Goal: Task Accomplishment & Management: Manage account settings

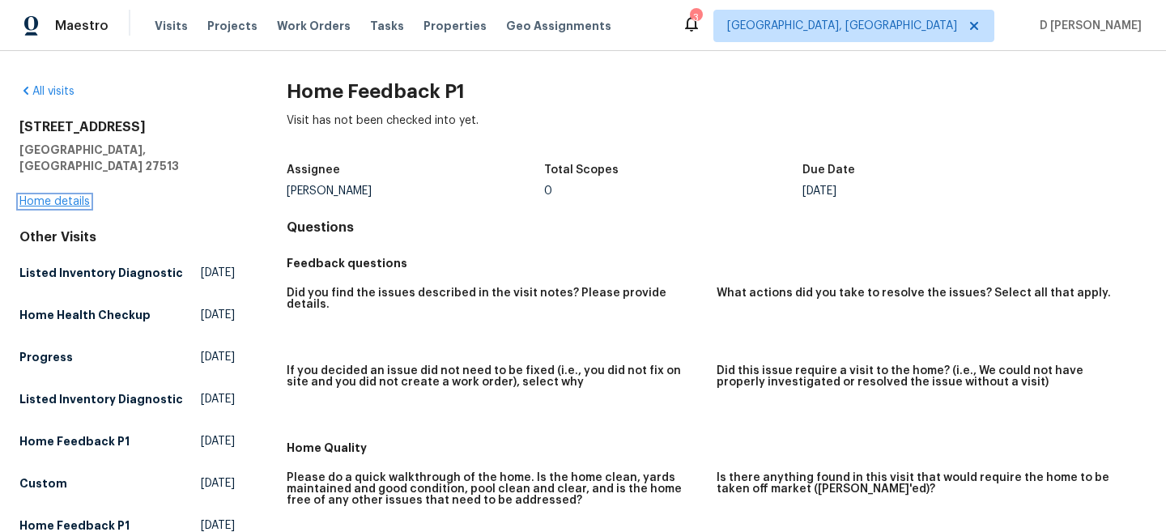
click at [55, 196] on link "Home details" at bounding box center [54, 201] width 70 height 11
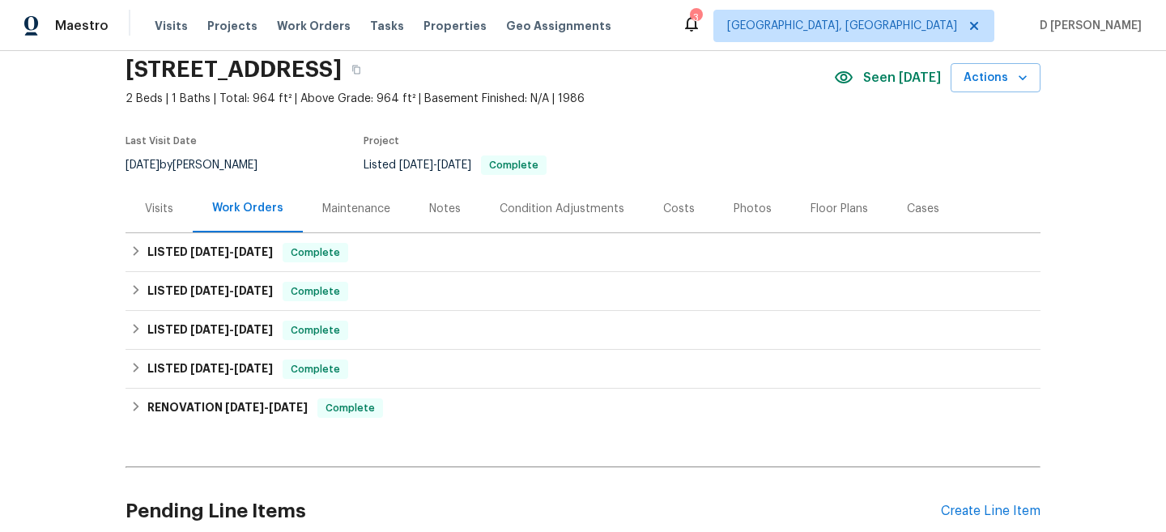
scroll to position [75, 0]
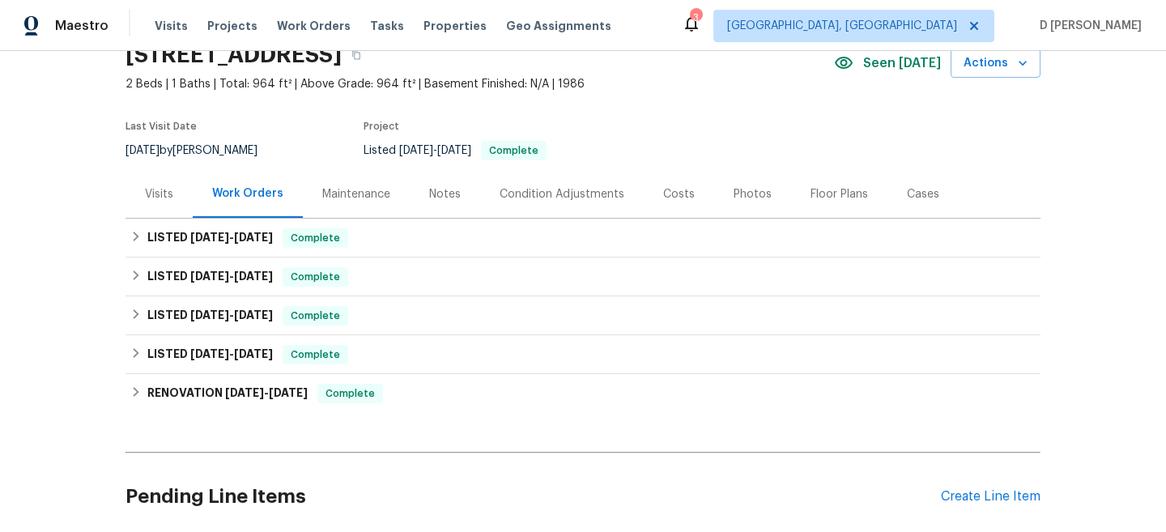
click at [173, 204] on div "Visits" at bounding box center [159, 194] width 67 height 48
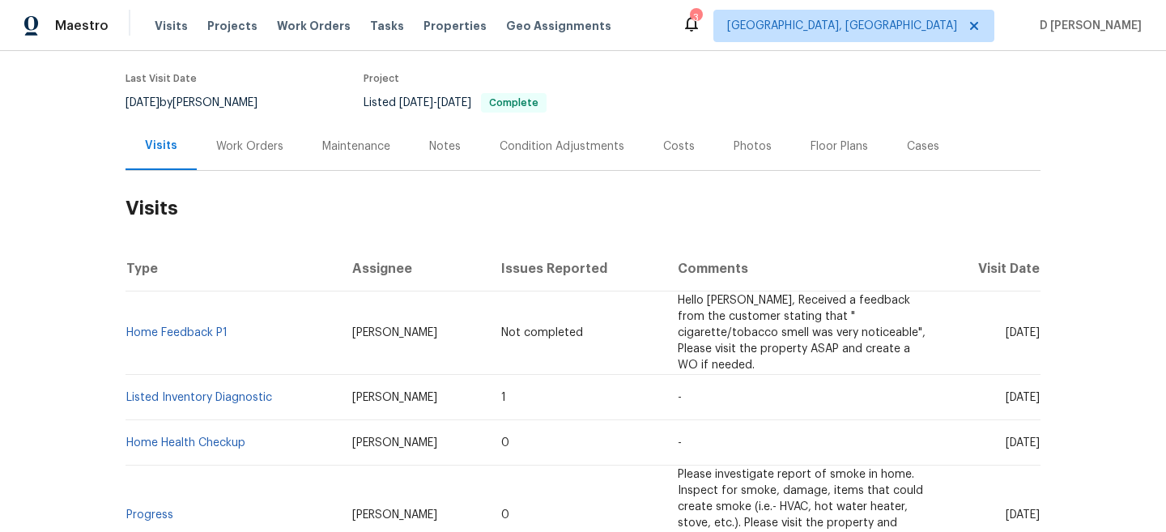
scroll to position [126, 0]
click at [242, 140] on div "Work Orders" at bounding box center [249, 144] width 67 height 16
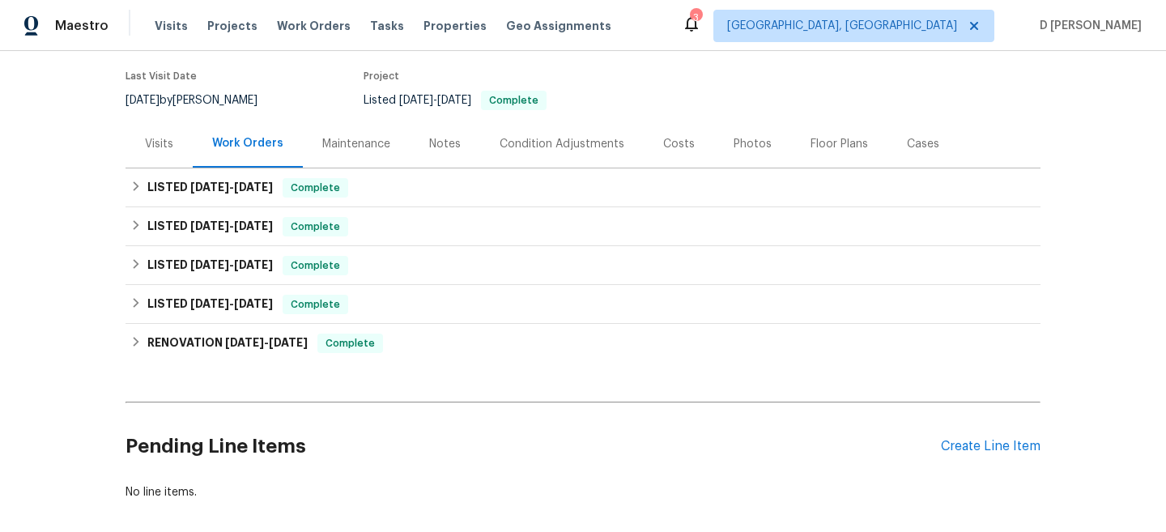
click at [143, 185] on html "Maestro Visits Projects Work Orders Tasks Properties Geo Assignments 3 Detroit,…" at bounding box center [583, 266] width 1166 height 532
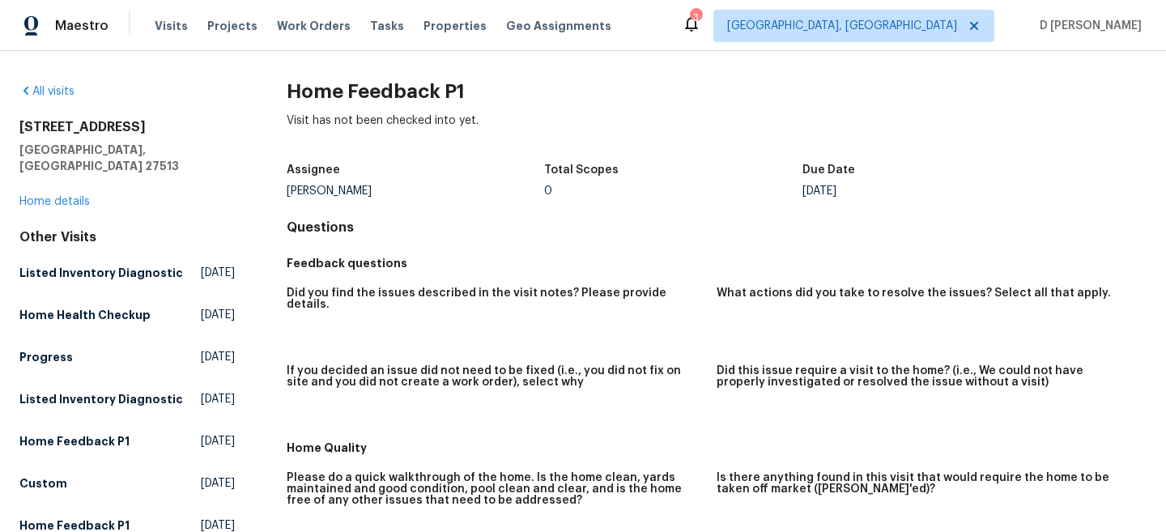
click at [39, 178] on div "[STREET_ADDRESS] Home details" at bounding box center [126, 164] width 215 height 91
click at [43, 196] on link "Home details" at bounding box center [54, 201] width 70 height 11
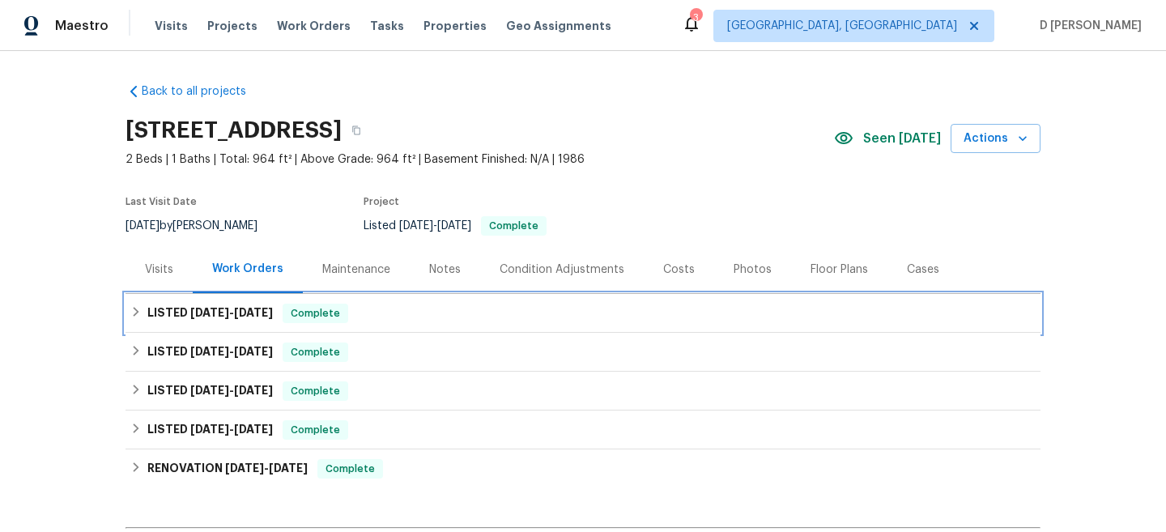
click at [142, 314] on div "LISTED [DATE] - [DATE] Complete" at bounding box center [583, 313] width 906 height 19
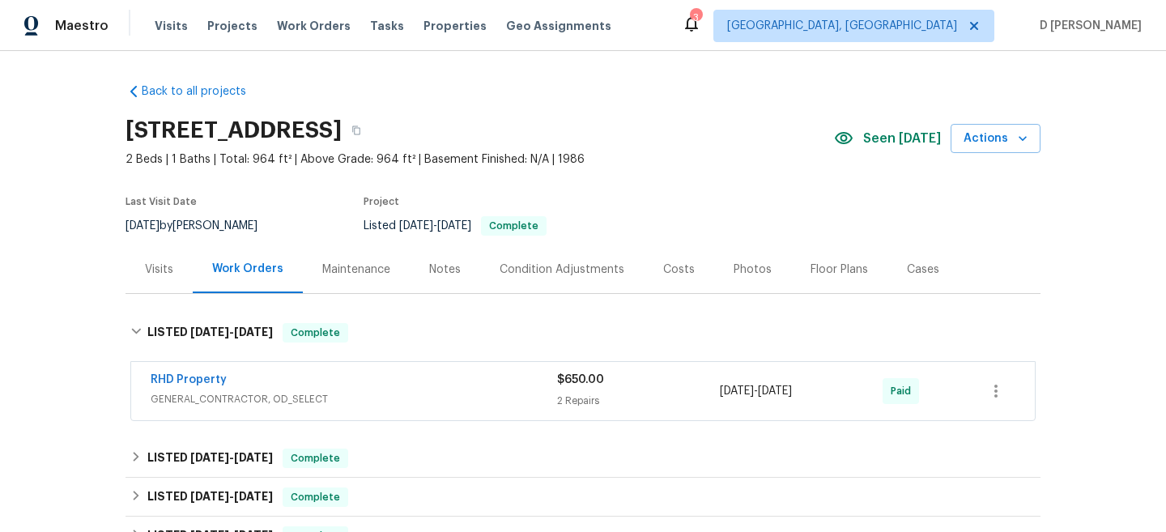
click at [309, 399] on span "GENERAL_CONTRACTOR, OD_SELECT" at bounding box center [354, 399] width 407 height 16
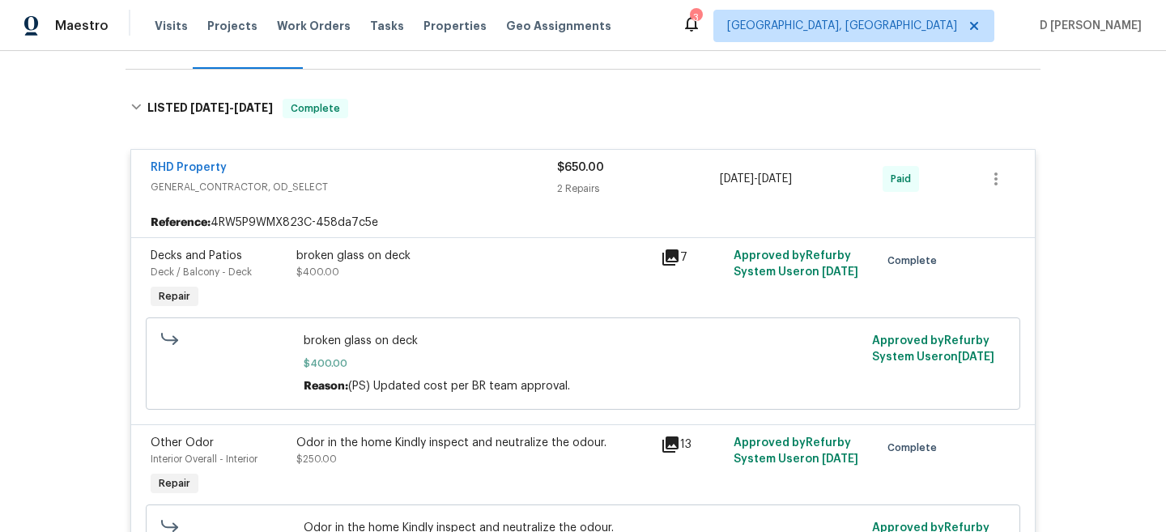
scroll to position [224, 0]
click at [255, 176] on div "RHD Property" at bounding box center [354, 169] width 407 height 19
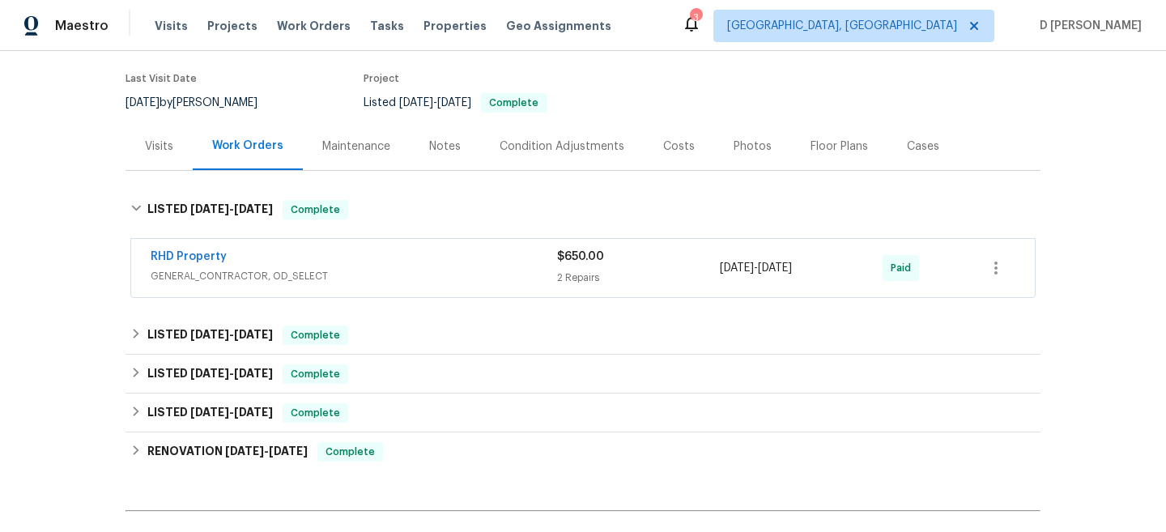
scroll to position [123, 0]
click at [142, 154] on div "Visits" at bounding box center [159, 146] width 67 height 48
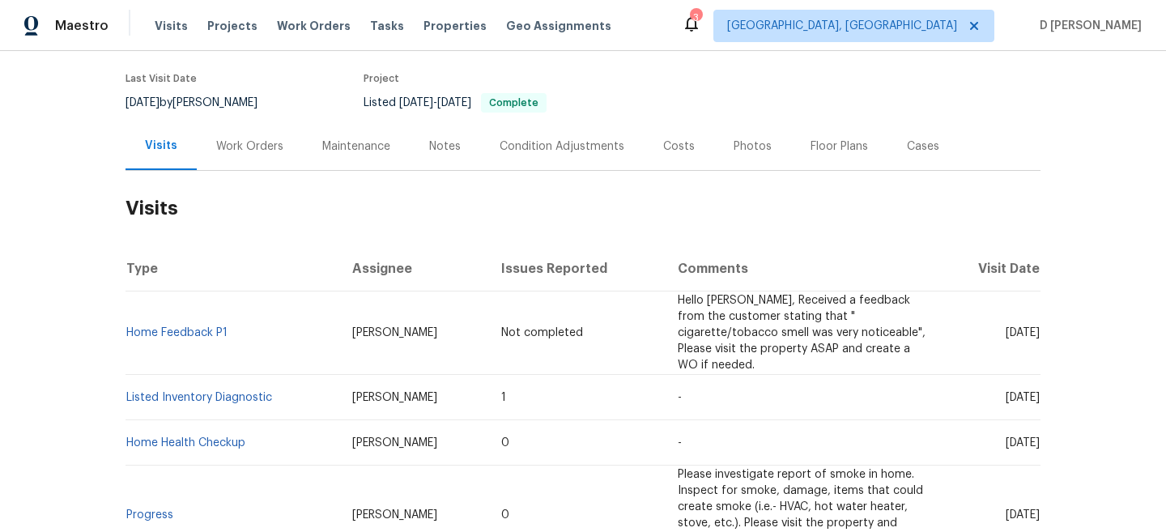
scroll to position [157, 0]
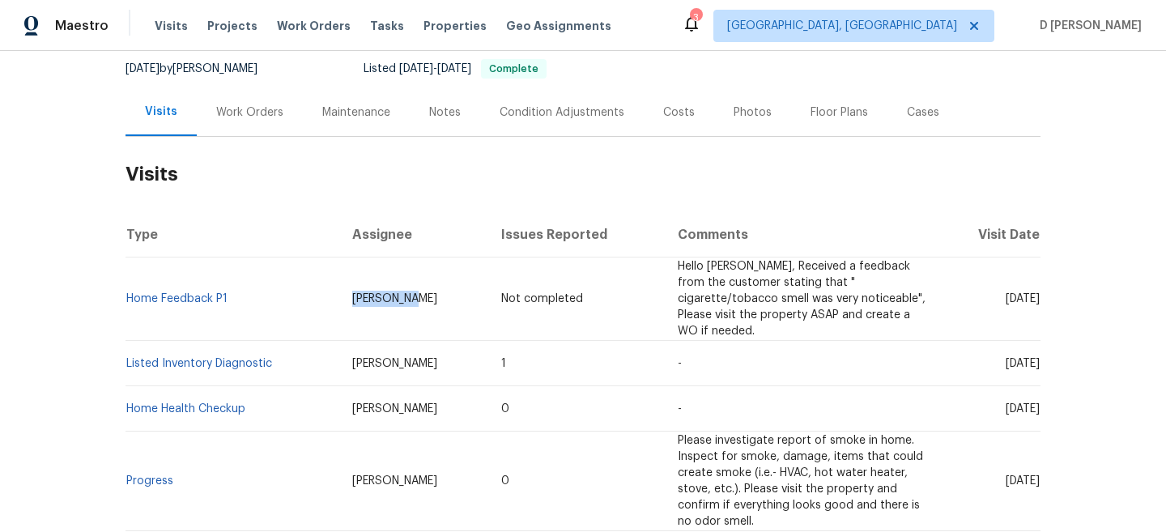
drag, startPoint x: 333, startPoint y: 296, endPoint x: 455, endPoint y: 296, distance: 122.3
click at [455, 296] on td "Shawn Wise" at bounding box center [413, 299] width 149 height 83
copy span "Shawn Wise"
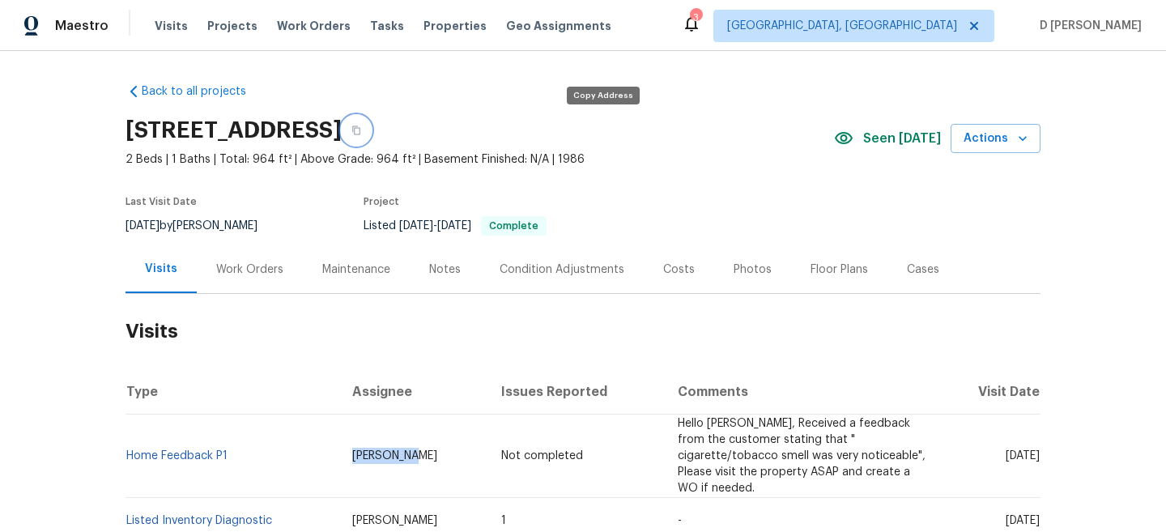
click at [360, 128] on icon "button" at bounding box center [356, 130] width 8 height 9
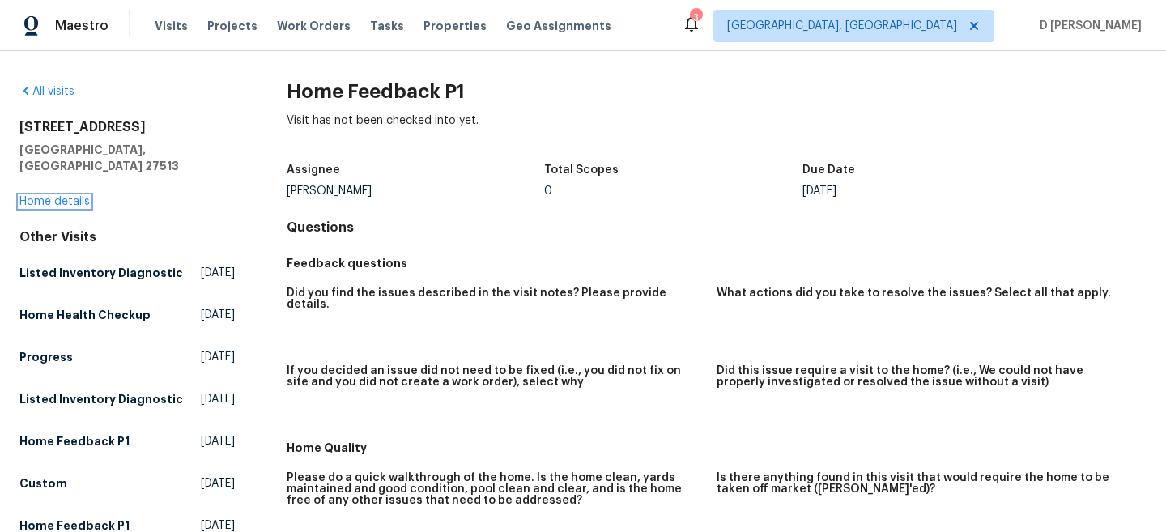
click at [67, 196] on link "Home details" at bounding box center [54, 201] width 70 height 11
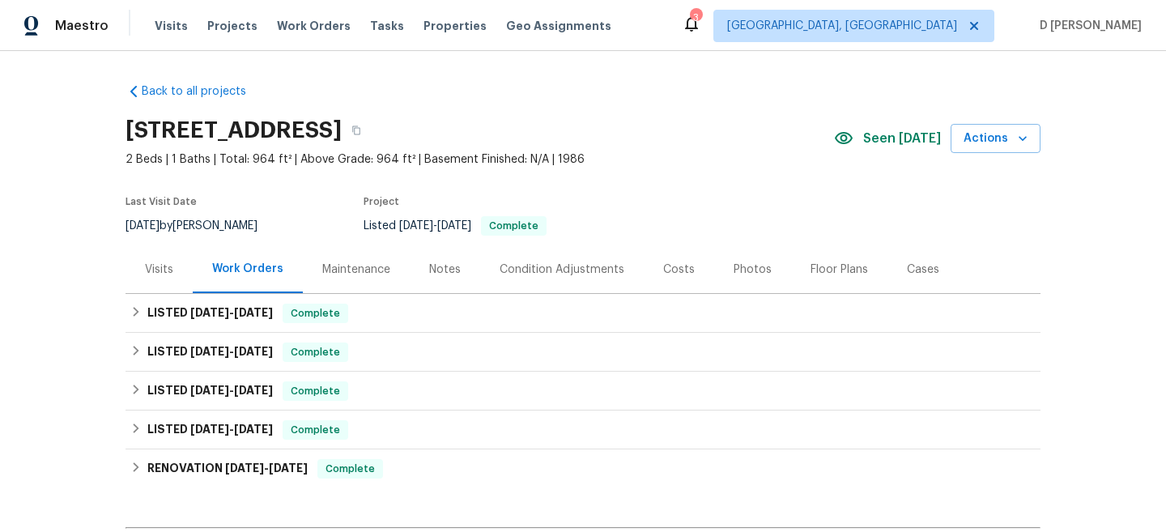
click at [153, 266] on div "Visits" at bounding box center [159, 270] width 28 height 16
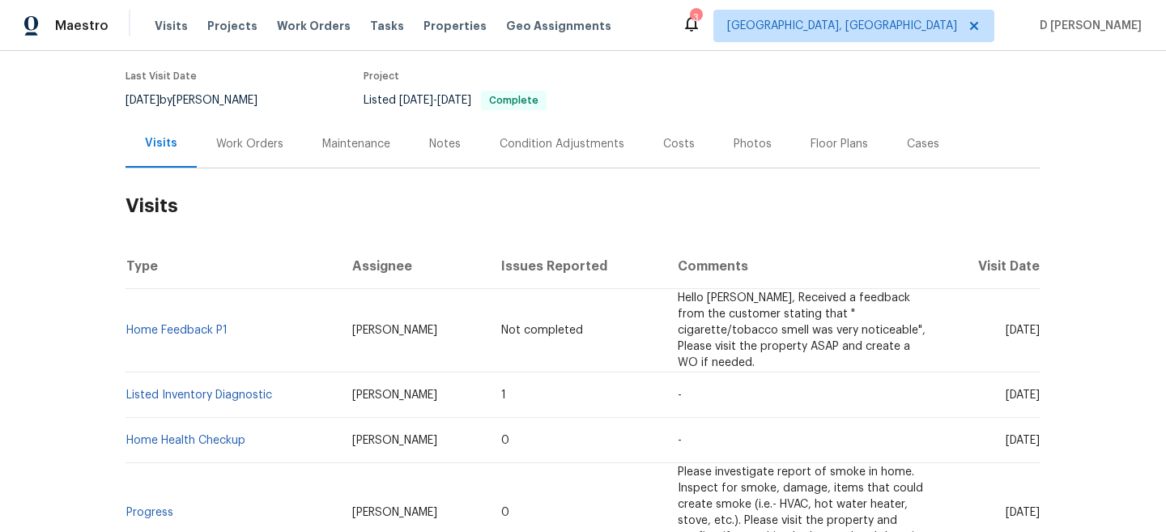
scroll to position [134, 0]
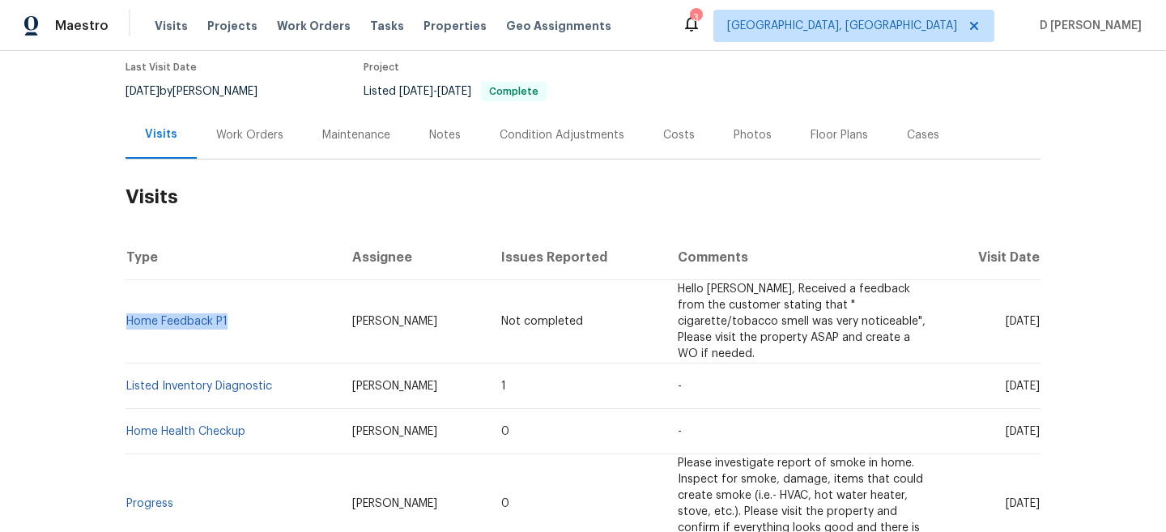
drag, startPoint x: 237, startPoint y: 322, endPoint x: 124, endPoint y: 318, distance: 112.7
click at [124, 318] on div "Back to all projects 501 Gooseneck Dr Unit B6, Cary, NC 27513 2 Beds | 1 Baths …" at bounding box center [583, 291] width 1166 height 481
click at [391, 146] on div "Maintenance" at bounding box center [356, 135] width 107 height 48
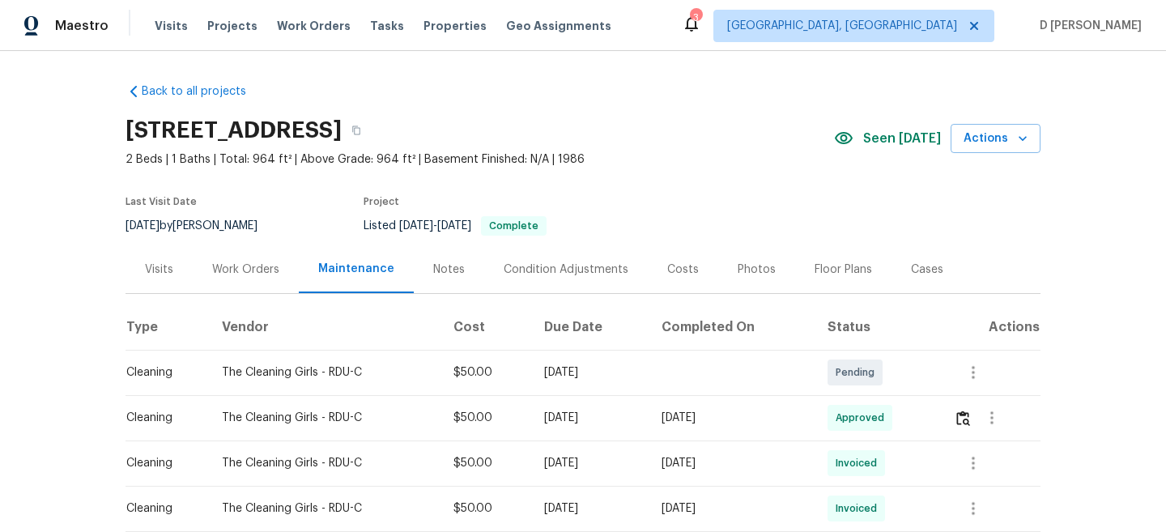
click at [177, 266] on div "Visits" at bounding box center [159, 269] width 67 height 48
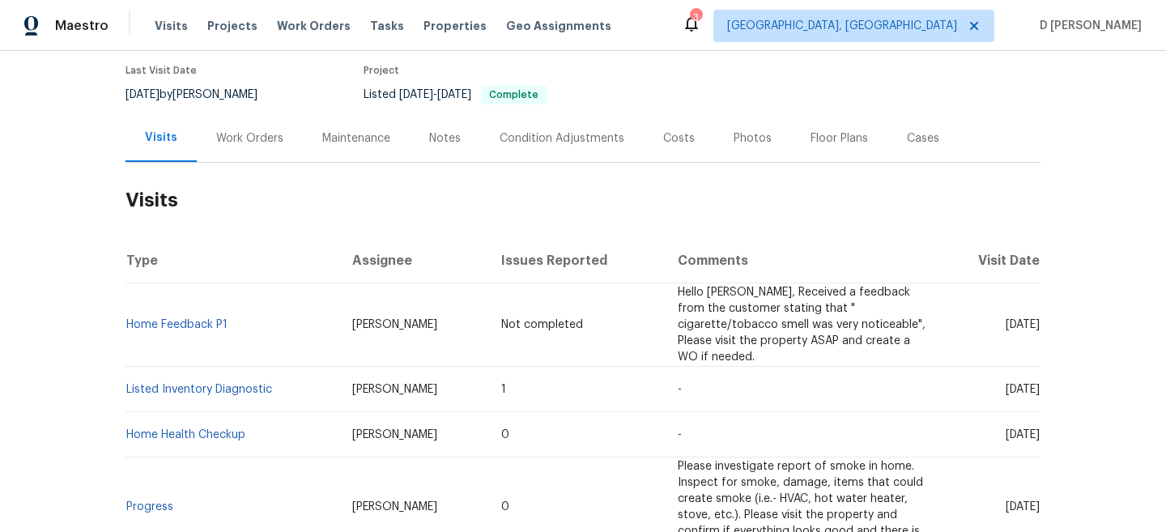
scroll to position [139, 0]
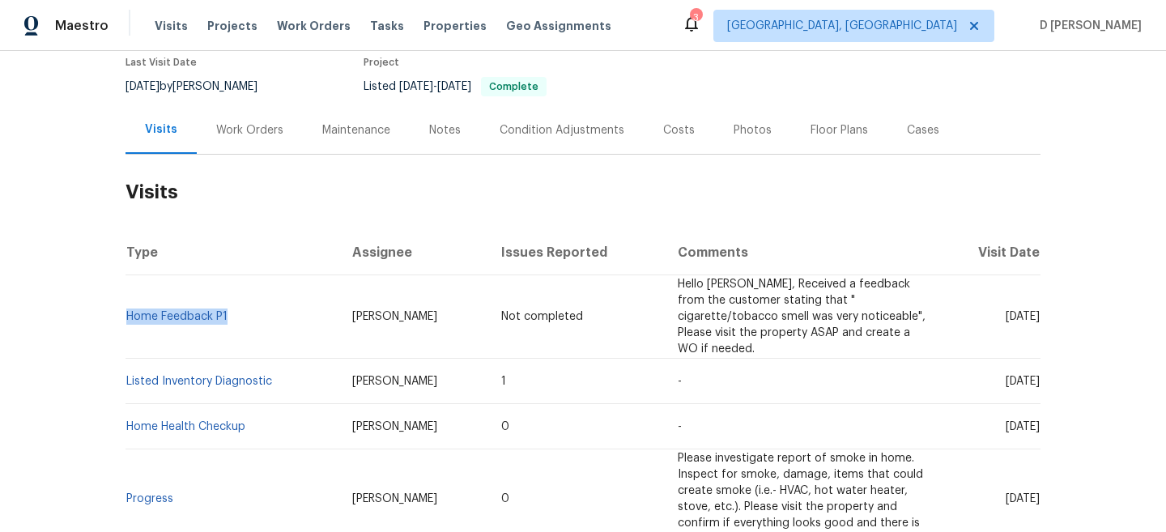
drag, startPoint x: 237, startPoint y: 320, endPoint x: 126, endPoint y: 324, distance: 110.2
click at [126, 324] on td "Home Feedback P1" at bounding box center [233, 316] width 214 height 83
copy link "Home Feedback P1"
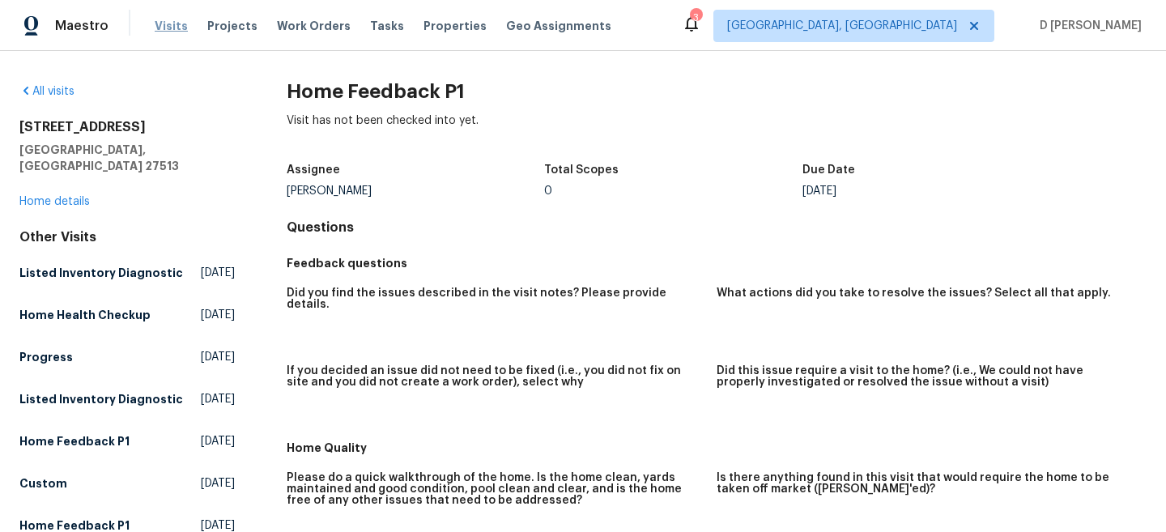
click at [166, 28] on span "Visits" at bounding box center [171, 26] width 33 height 16
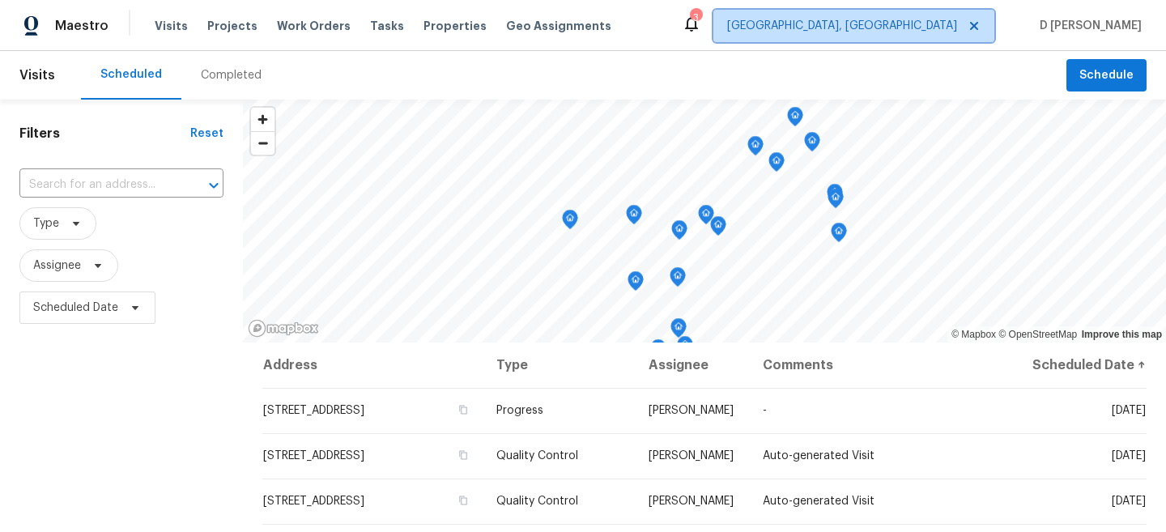
click at [981, 29] on icon at bounding box center [974, 25] width 13 height 13
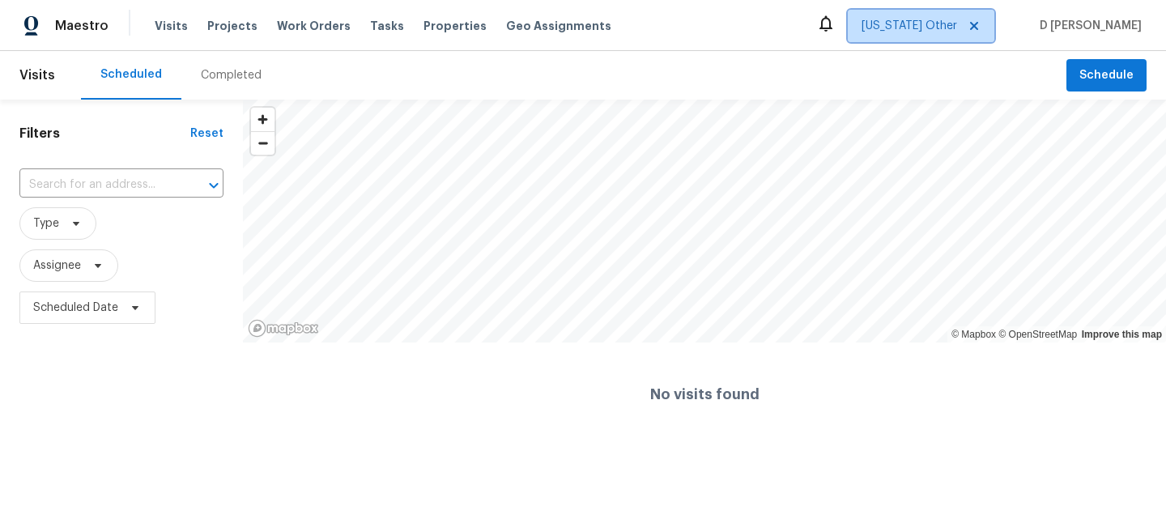
click at [957, 28] on span "Alabama Other" at bounding box center [910, 26] width 96 height 16
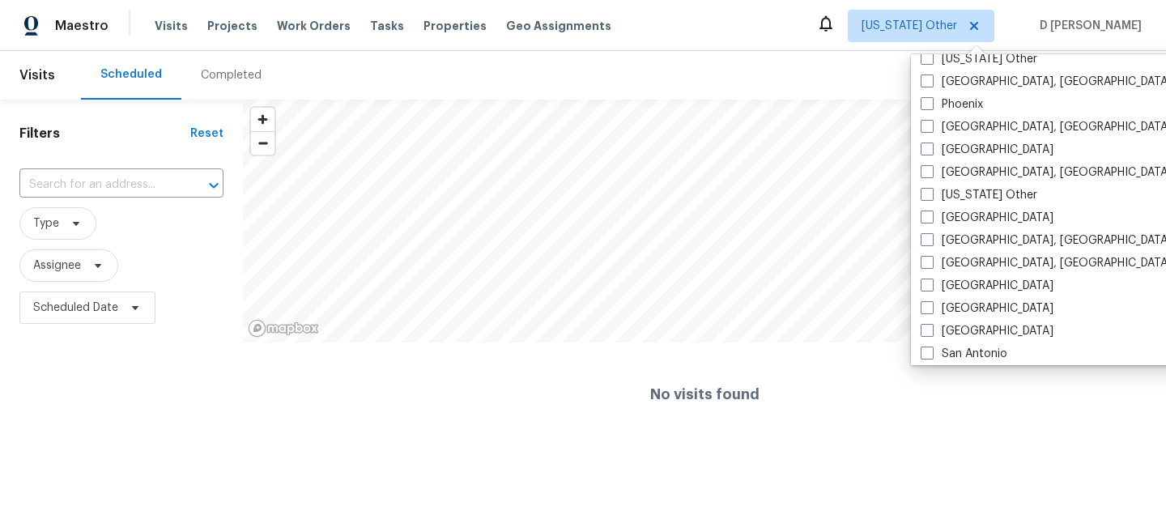
scroll to position [1898, 0]
click at [938, 214] on label "Raleigh" at bounding box center [987, 215] width 133 height 16
click at [931, 214] on input "Raleigh" at bounding box center [926, 212] width 11 height 11
checkbox input "true"
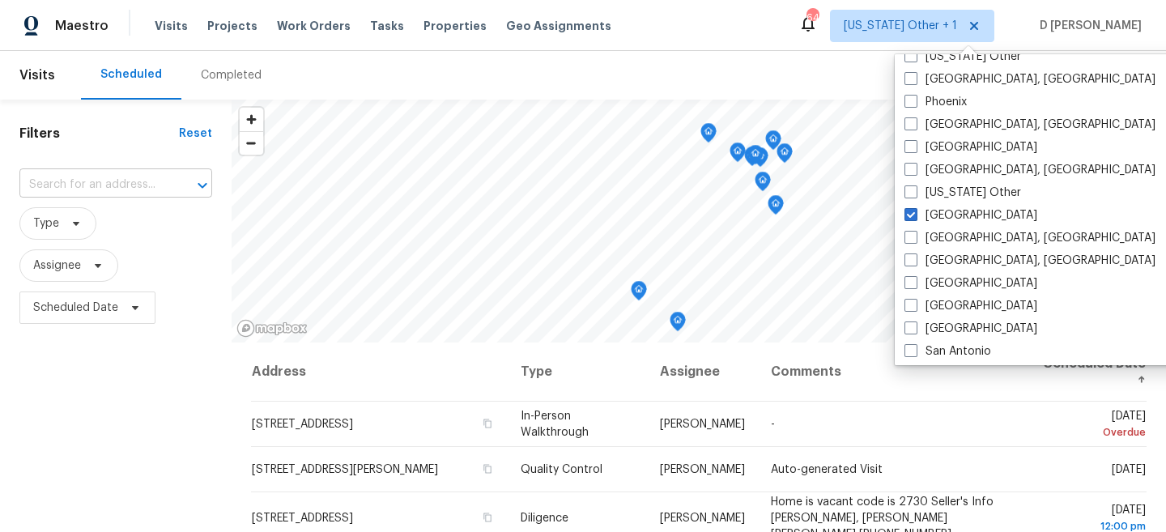
click at [133, 183] on input "text" at bounding box center [92, 185] width 147 height 25
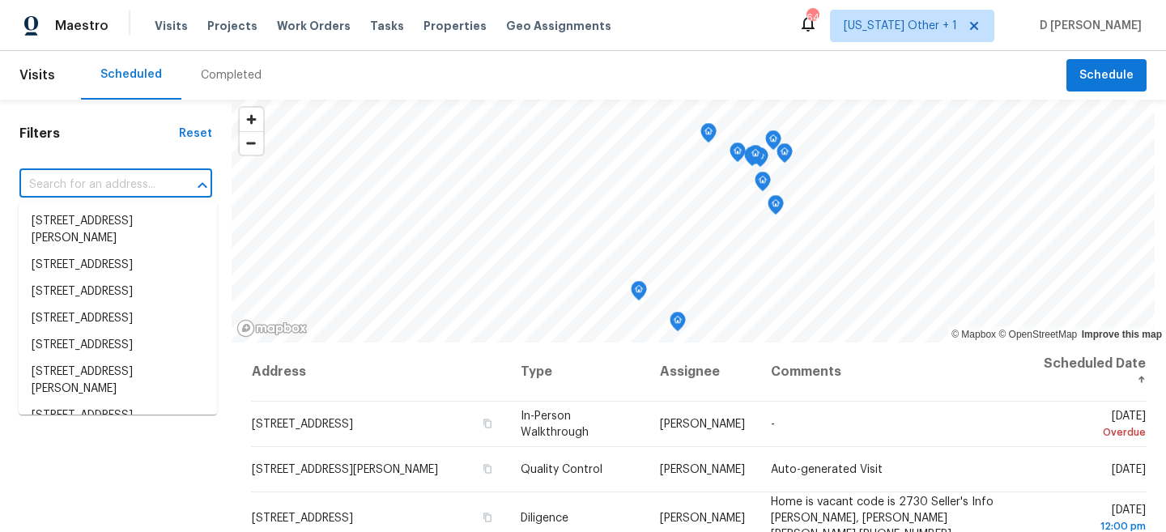
paste input "501 Gooseneck Dr, Unit B6, Cary, NC 27513"
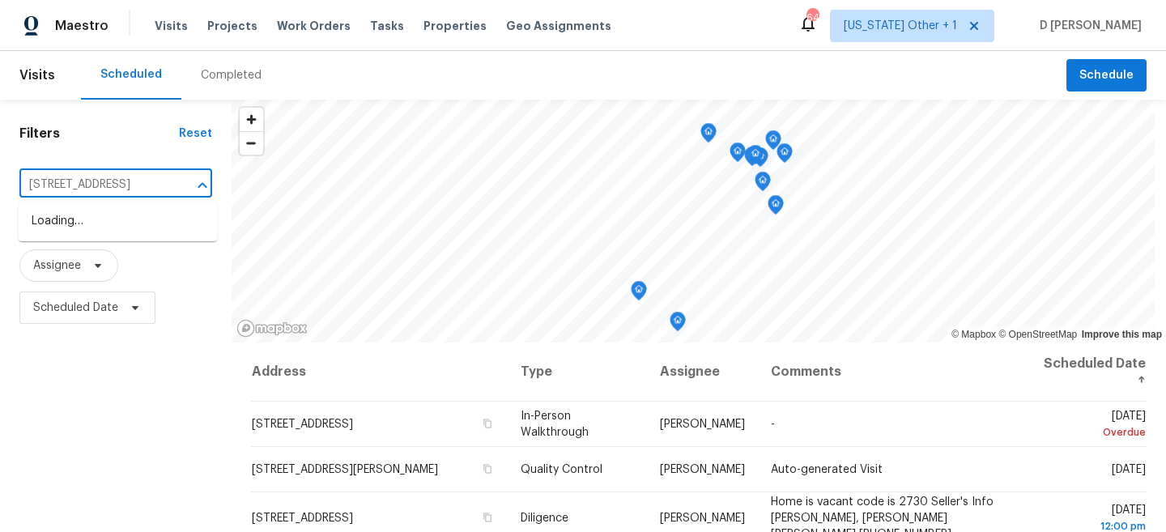
scroll to position [0, 50]
type input "501 Gooseneck Dr, Unit B6, Cary, NC"
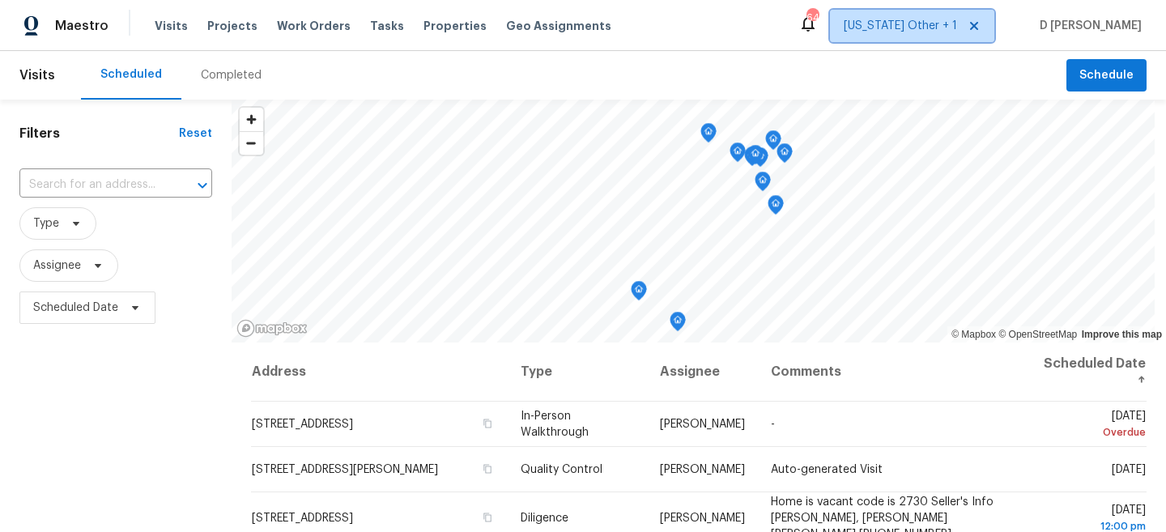
click at [957, 28] on span "Alabama Other + 1" at bounding box center [900, 26] width 113 height 16
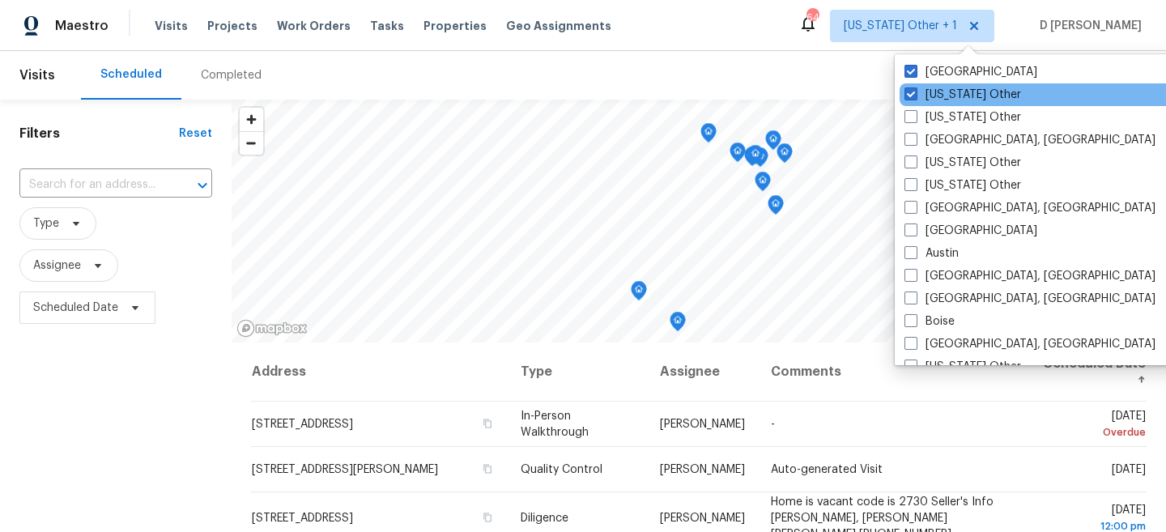
click at [958, 104] on div "Alabama Other" at bounding box center [1063, 94] width 326 height 23
click at [914, 95] on span at bounding box center [911, 93] width 13 height 13
click at [914, 95] on input "Alabama Other" at bounding box center [910, 92] width 11 height 11
checkbox input "false"
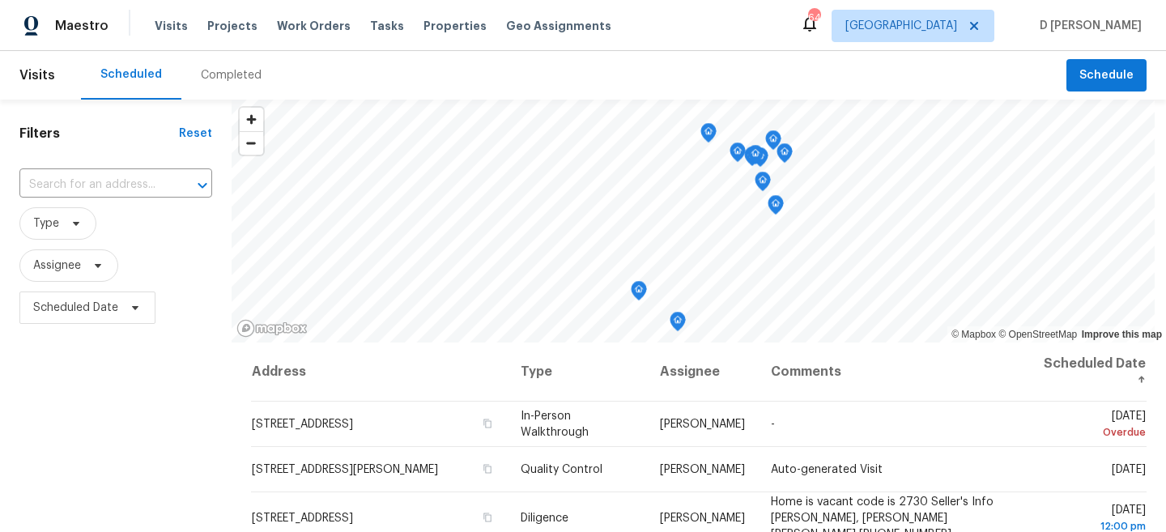
click at [812, 0] on div "Maestro Visits Projects Work Orders Tasks Properties Geo Assignments 64 Raleigh…" at bounding box center [583, 25] width 1166 height 51
click at [138, 181] on input "text" at bounding box center [92, 185] width 147 height 25
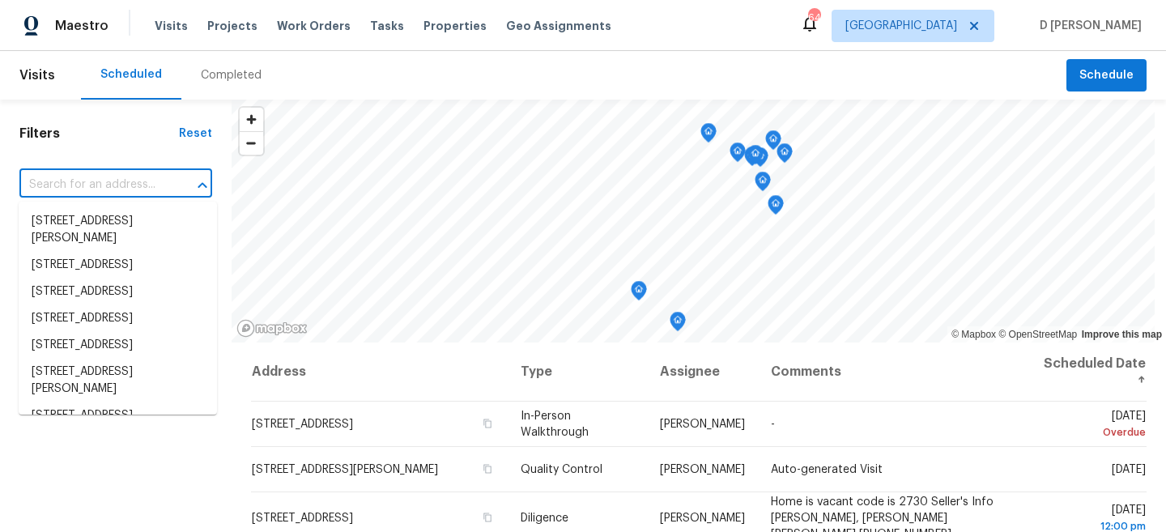
paste input "501 Gooseneck Dr, Unit B6, Cary, NC 27513"
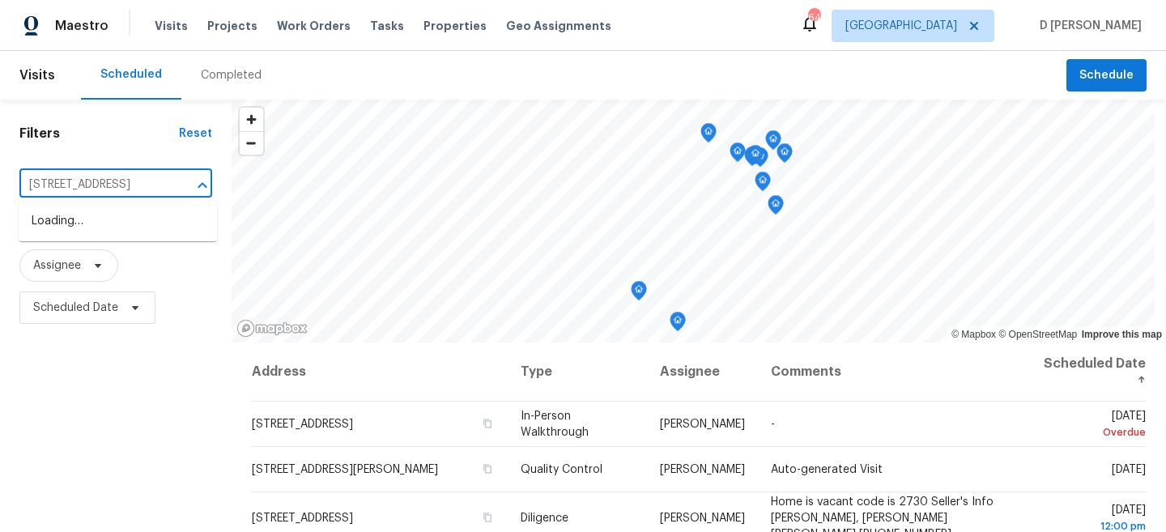
type input "501 Gooseneck Dr"
click at [111, 228] on li "501 Gooseneck Dr Unit B1, Cary, NC 27513" at bounding box center [118, 221] width 198 height 27
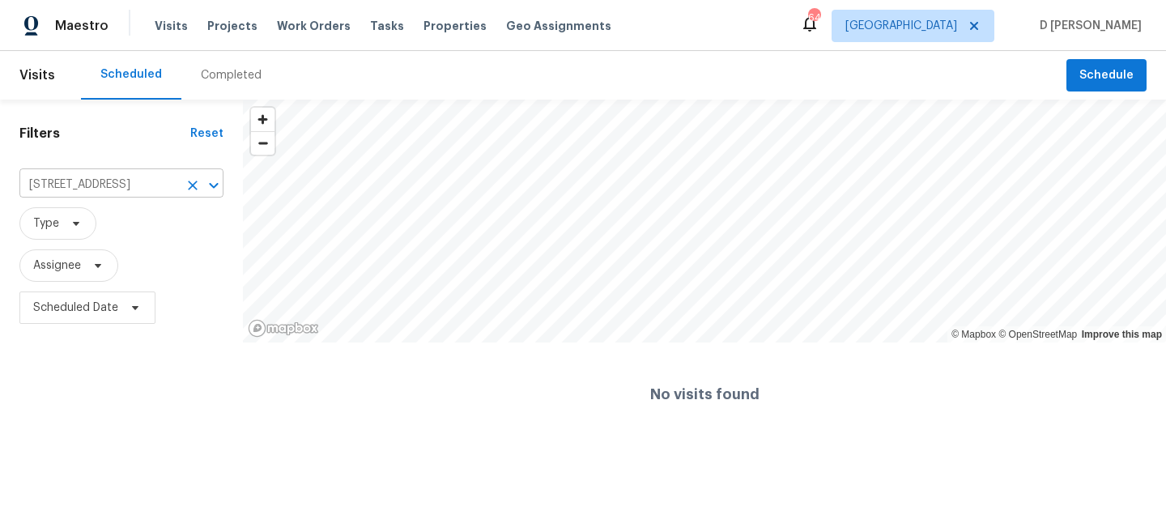
click at [143, 188] on input "501 Gooseneck Dr Unit B1, Cary, NC 27513" at bounding box center [98, 185] width 159 height 25
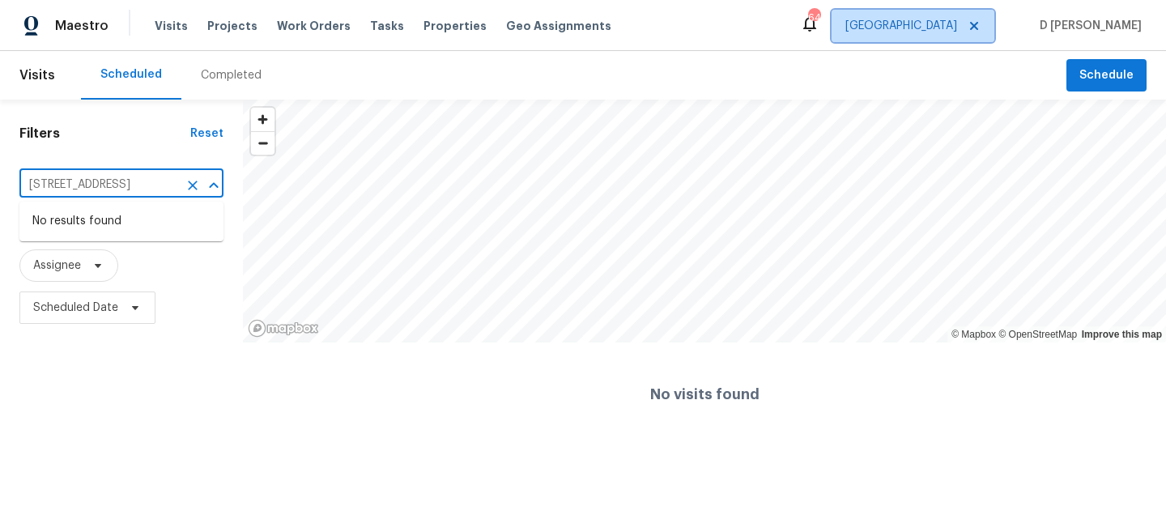
click at [978, 25] on icon at bounding box center [974, 26] width 8 height 8
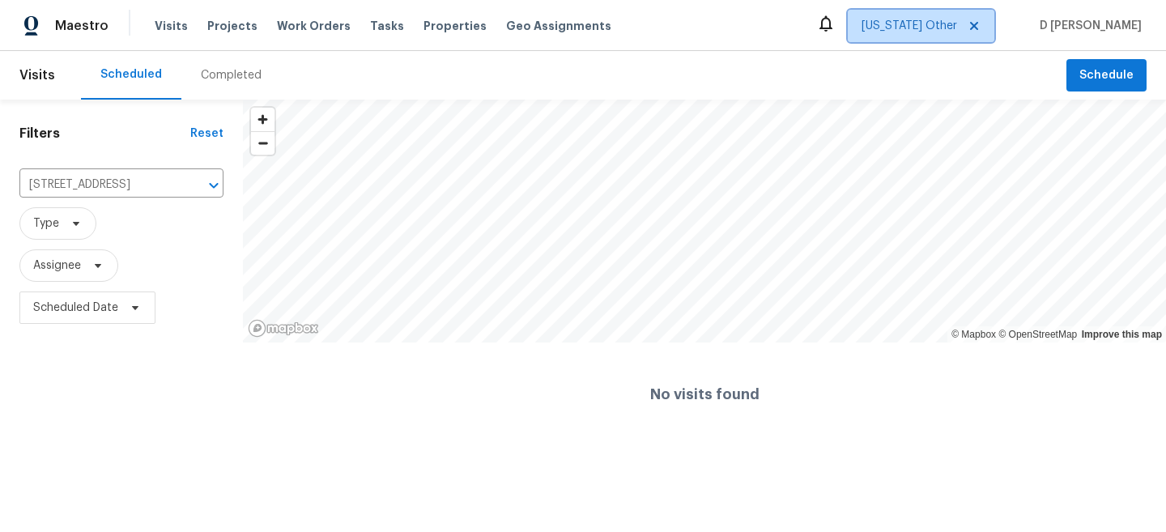
click at [957, 28] on span "Alabama Other" at bounding box center [910, 26] width 96 height 16
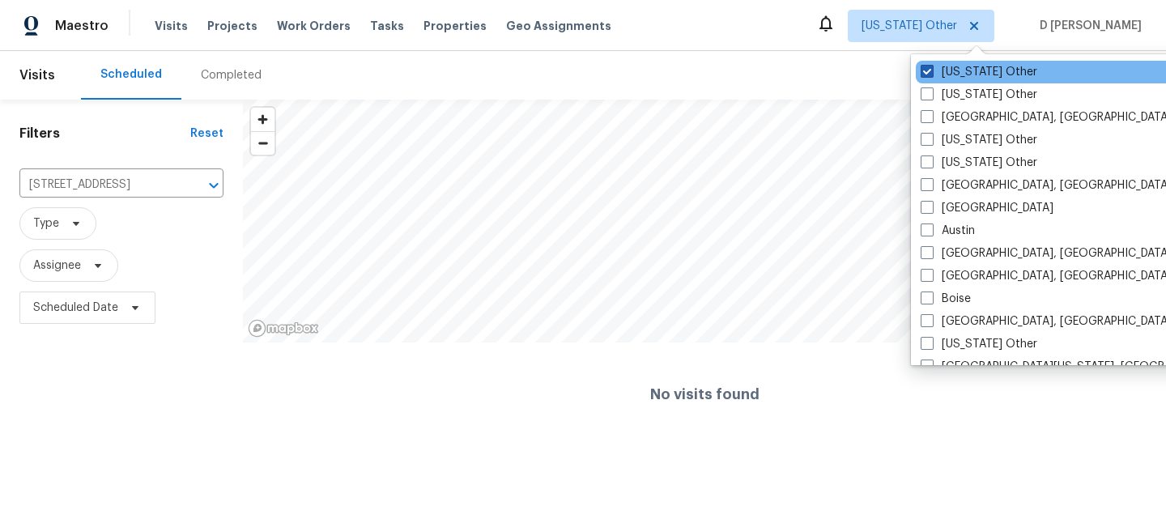
click at [925, 74] on span at bounding box center [927, 71] width 13 height 13
click at [925, 74] on input "Alabama Other" at bounding box center [926, 69] width 11 height 11
checkbox input "true"
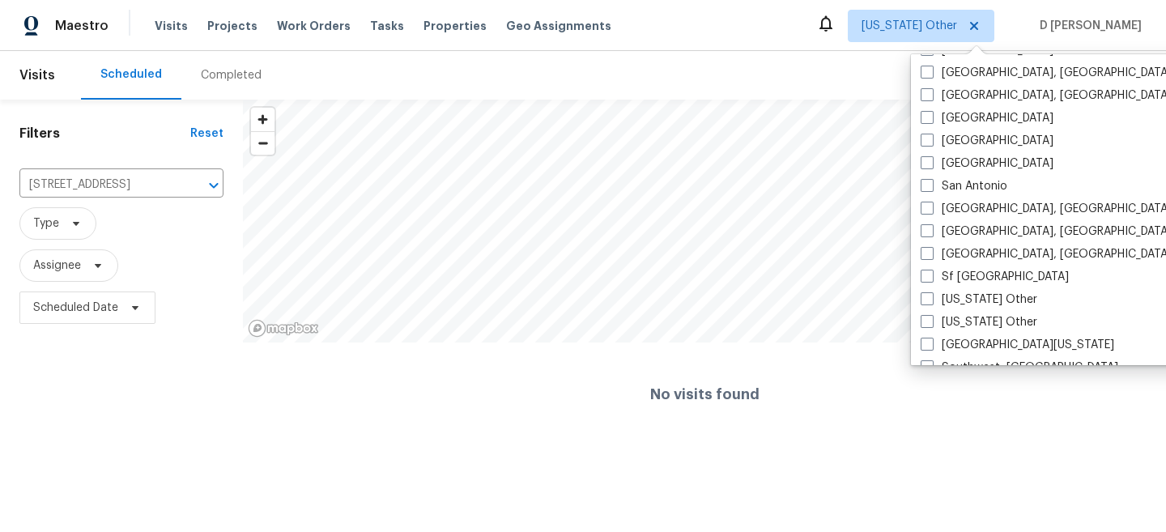
scroll to position [1925, 0]
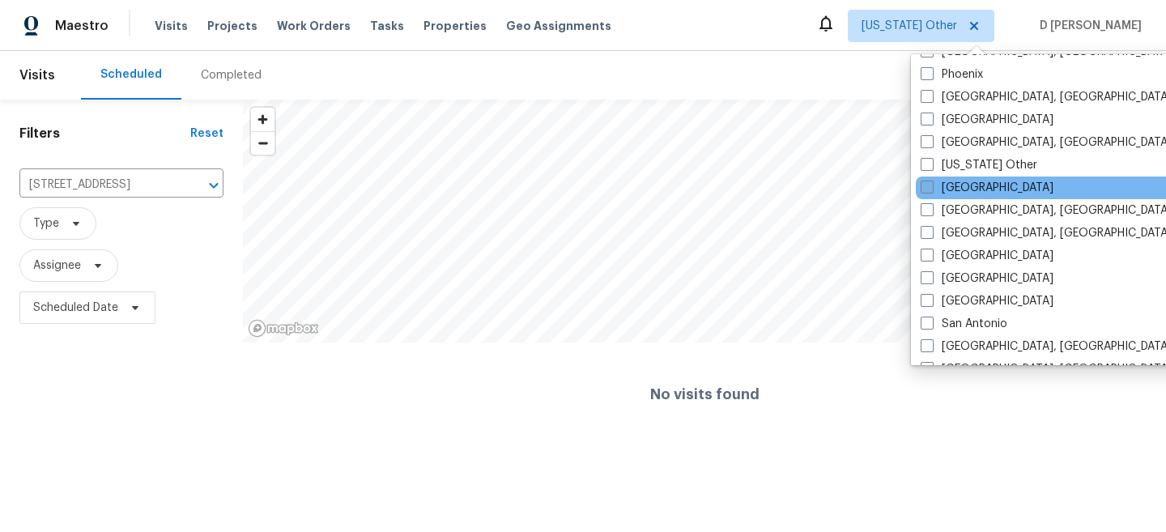
click at [929, 188] on span at bounding box center [927, 187] width 13 height 13
click at [929, 188] on input "[GEOGRAPHIC_DATA]" at bounding box center [926, 185] width 11 height 11
checkbox input "true"
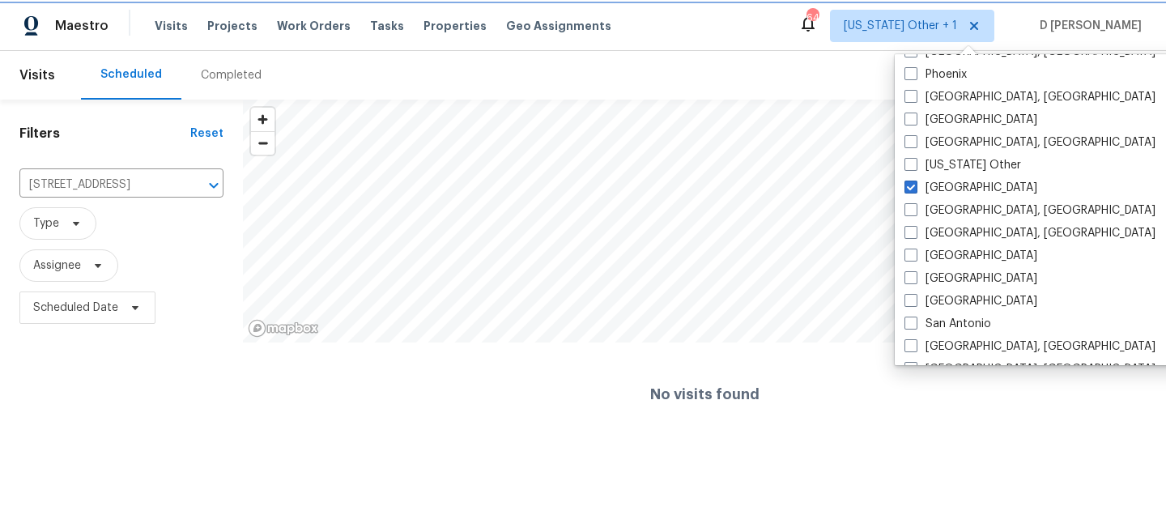
click at [941, 21] on span "Alabama Other + 1" at bounding box center [900, 26] width 113 height 16
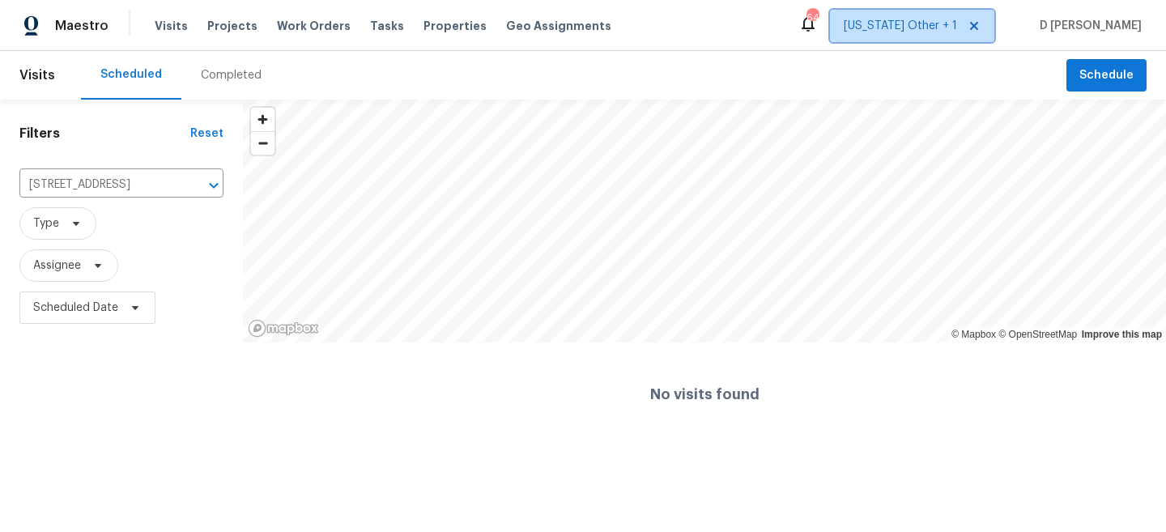
click at [945, 28] on span "Alabama Other + 1" at bounding box center [900, 26] width 113 height 16
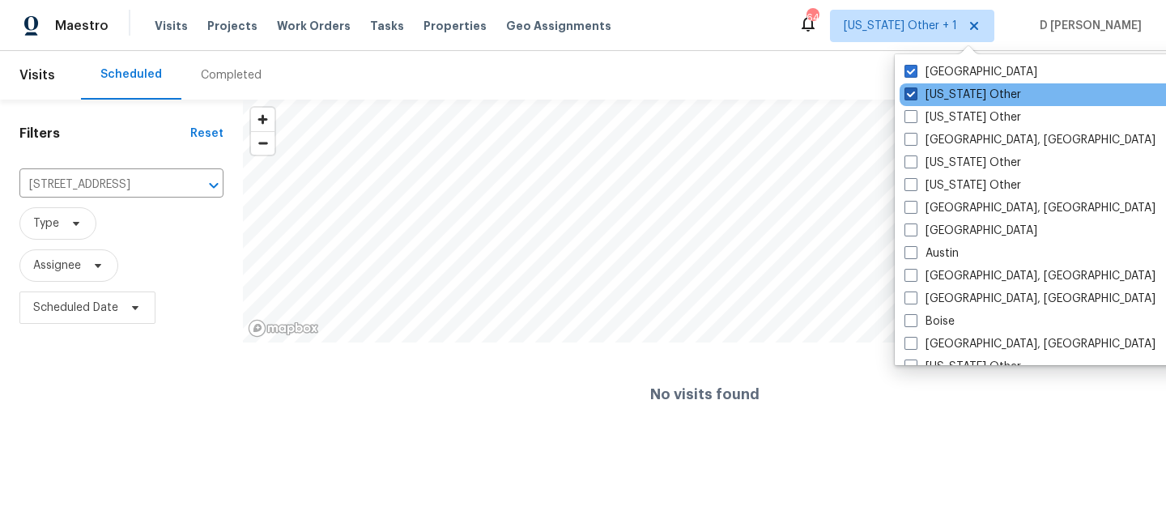
click at [914, 94] on span at bounding box center [911, 93] width 13 height 13
click at [914, 94] on input "Alabama Other" at bounding box center [910, 92] width 11 height 11
checkbox input "false"
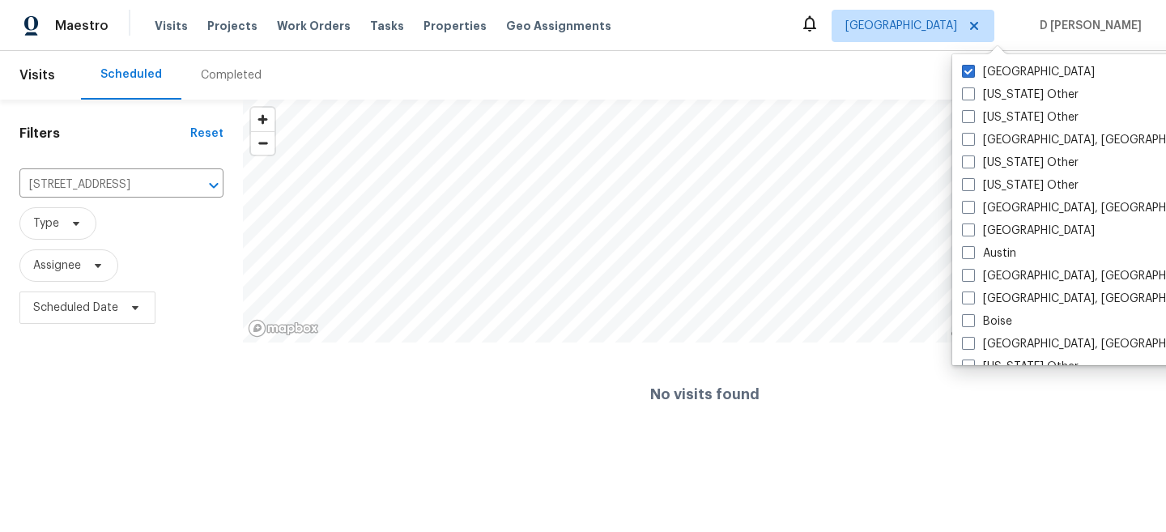
click at [855, 27] on div "Maestro Visits Projects Work Orders Tasks Properties Geo Assignments Raleigh D …" at bounding box center [583, 25] width 1166 height 51
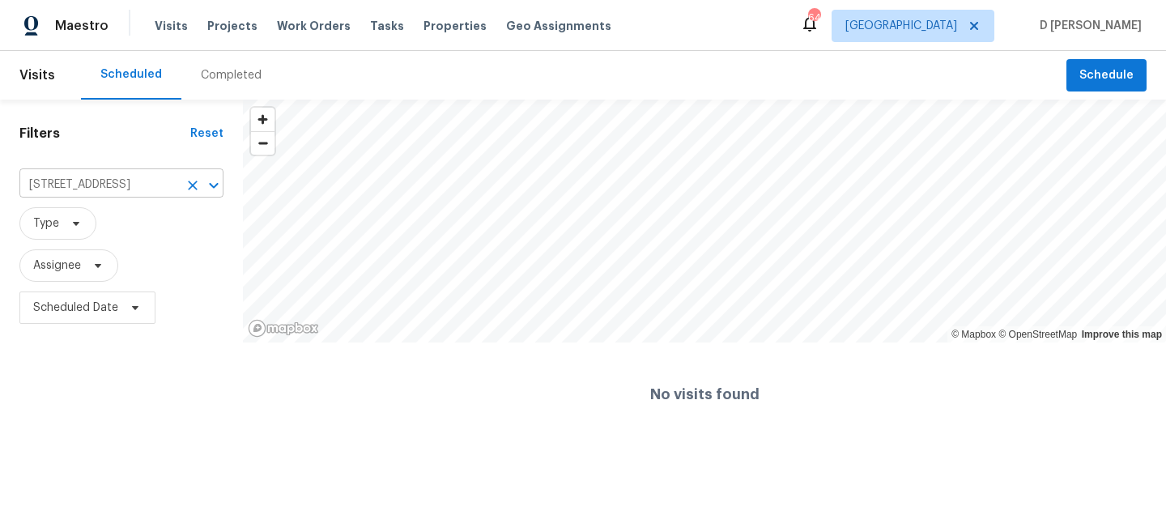
click at [113, 188] on input "501 Gooseneck Dr Unit B1, Cary, NC 27513" at bounding box center [98, 185] width 159 height 25
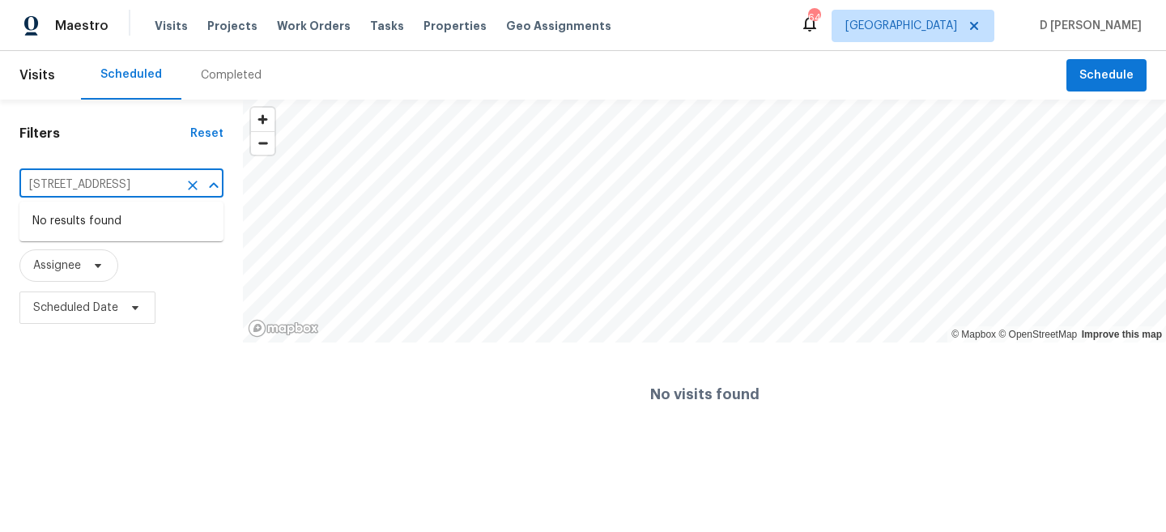
paste input ", Unit B6"
type input "501 Gooseneck Dr,"
click at [114, 262] on li "[STREET_ADDRESS]" at bounding box center [121, 248] width 204 height 27
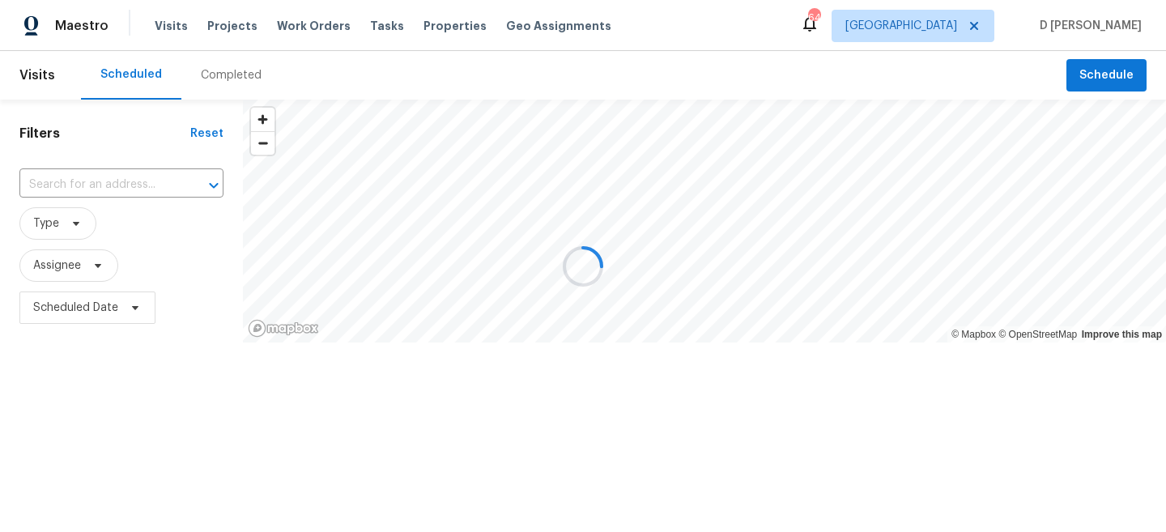
type input "[STREET_ADDRESS]"
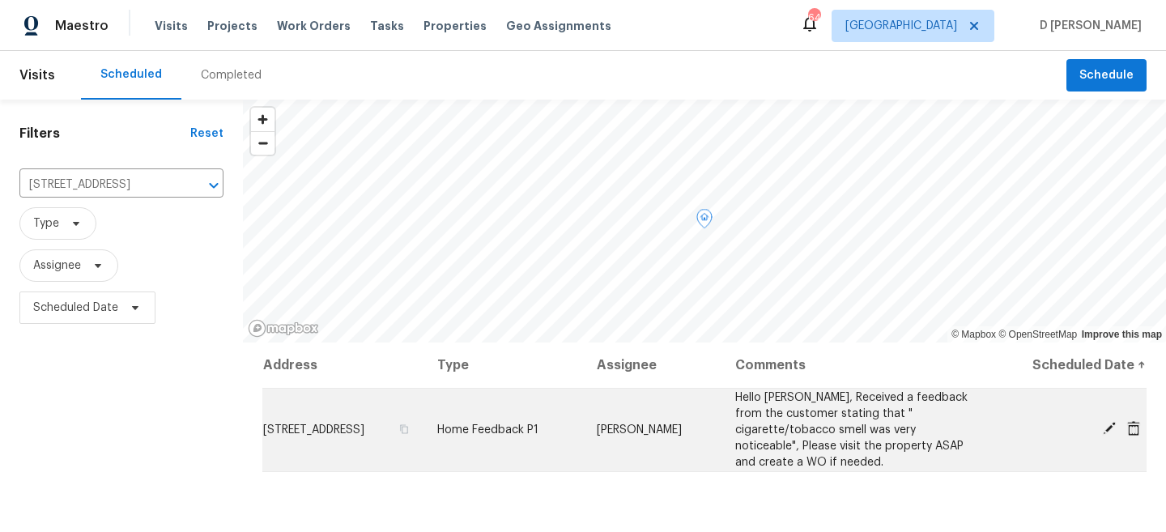
click at [1110, 428] on icon at bounding box center [1109, 428] width 13 height 13
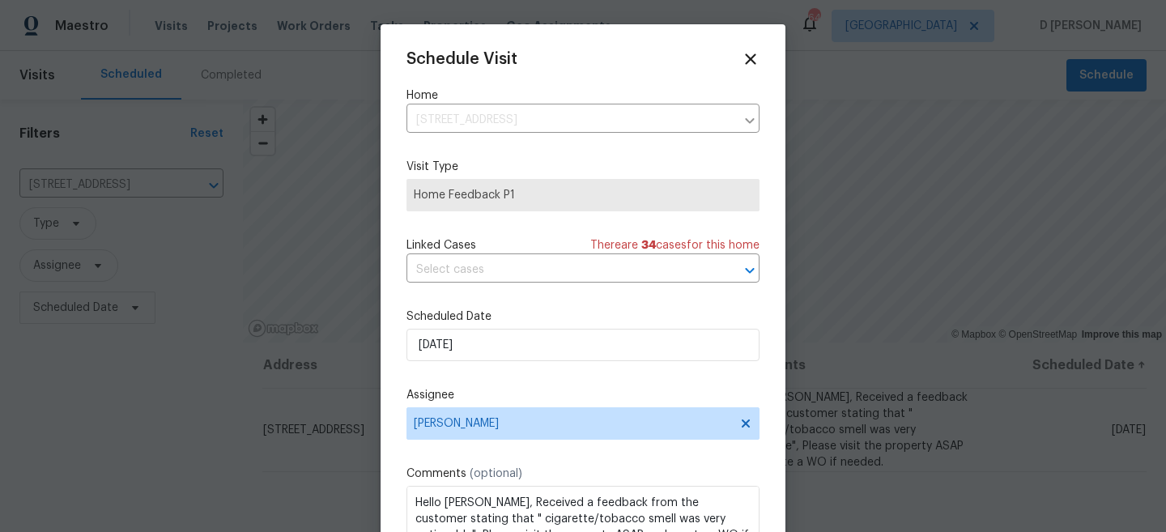
scroll to position [29, 0]
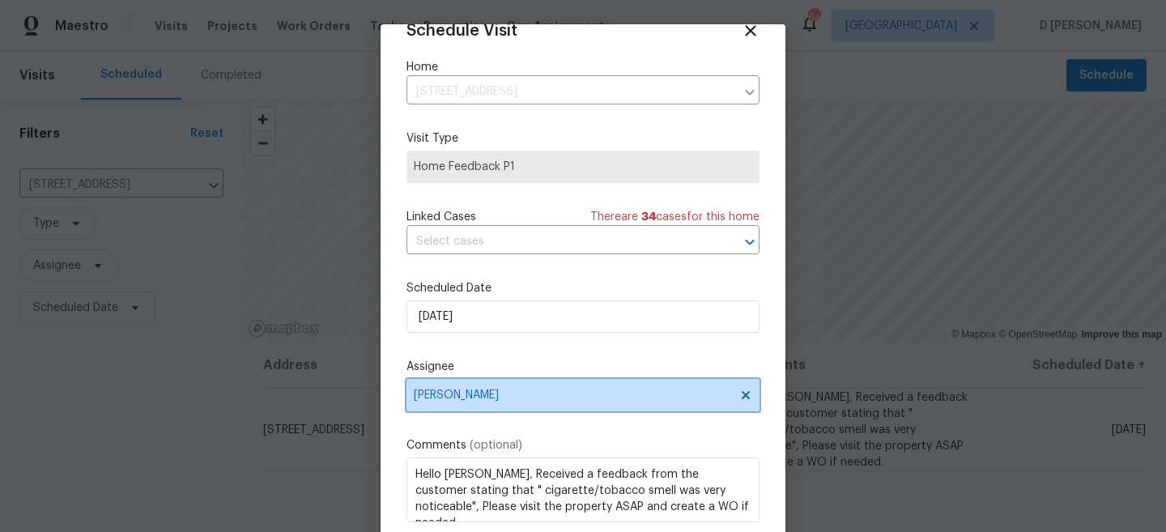
click at [548, 389] on span "Shawn Wise" at bounding box center [573, 395] width 318 height 13
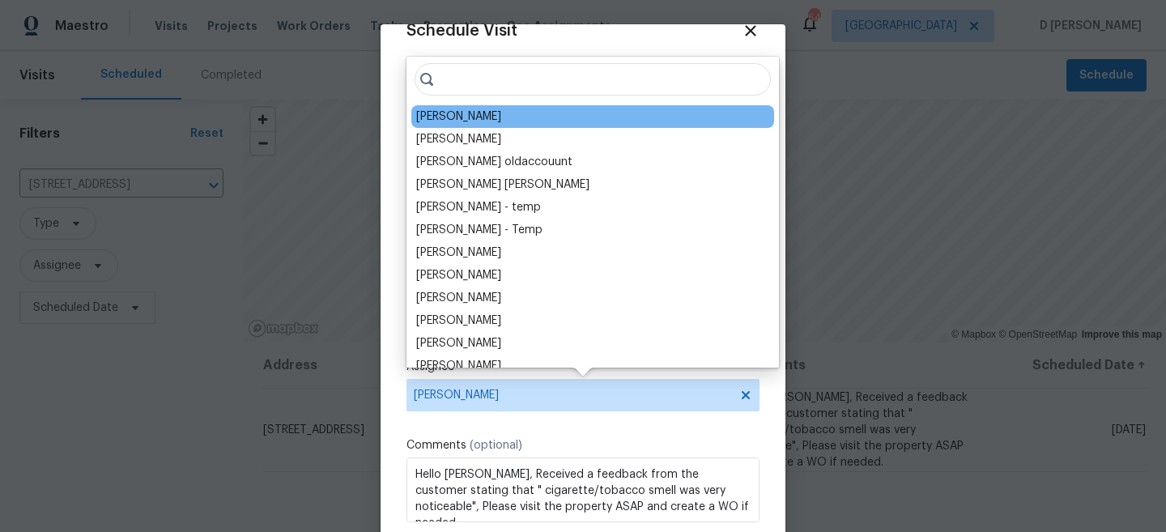
click at [474, 112] on div "[PERSON_NAME]" at bounding box center [458, 117] width 85 height 16
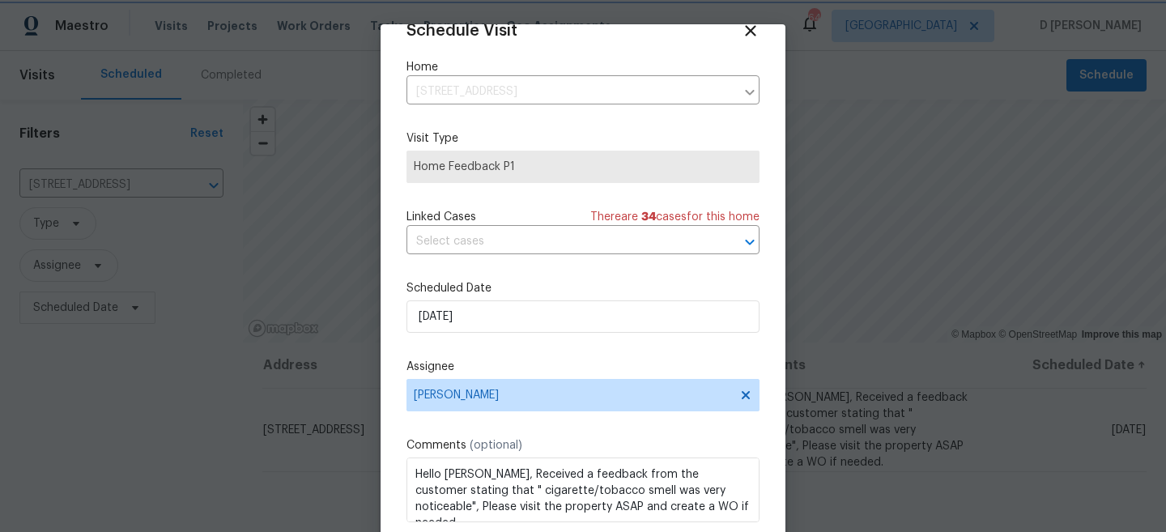
scroll to position [83, 0]
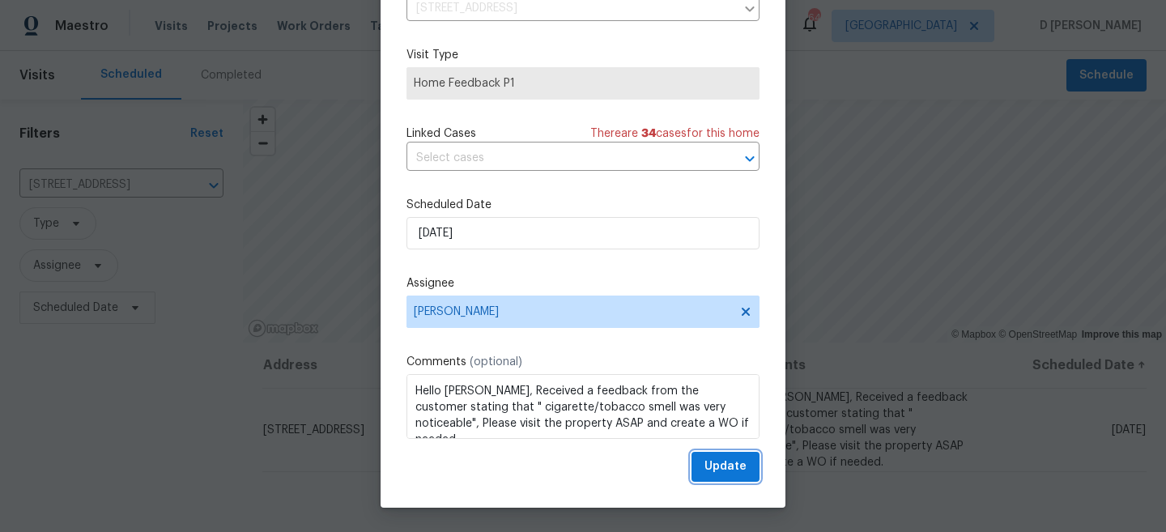
click at [722, 474] on span "Update" at bounding box center [726, 467] width 42 height 20
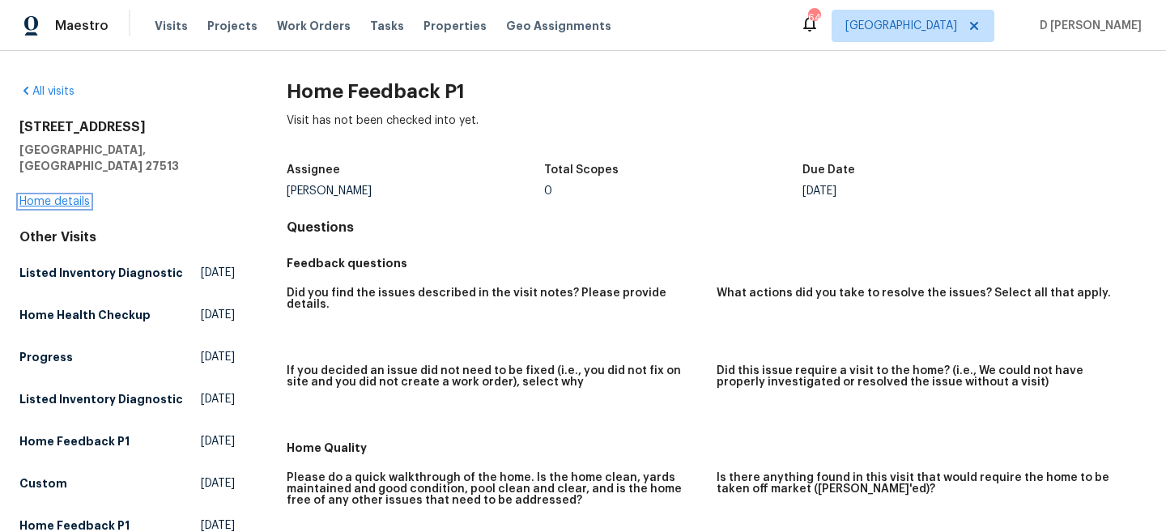
click at [46, 196] on link "Home details" at bounding box center [54, 201] width 70 height 11
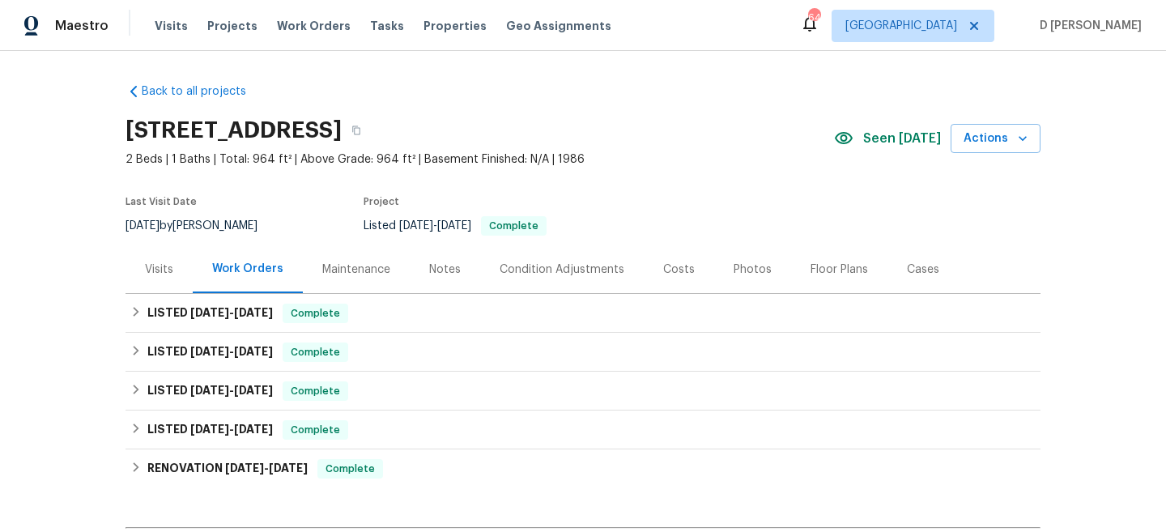
click at [166, 277] on div "Visits" at bounding box center [159, 269] width 67 height 48
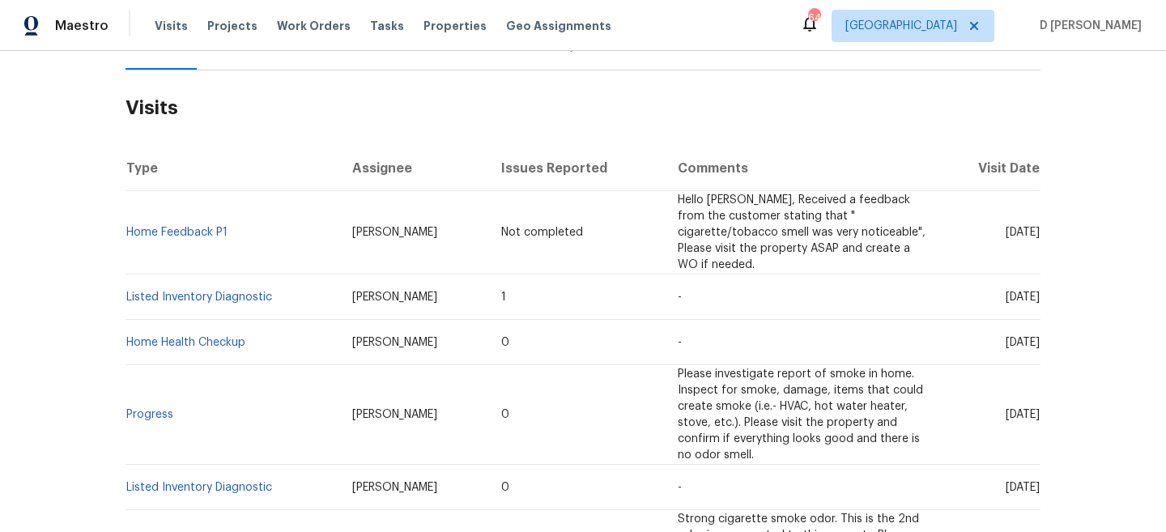
scroll to position [219, 0]
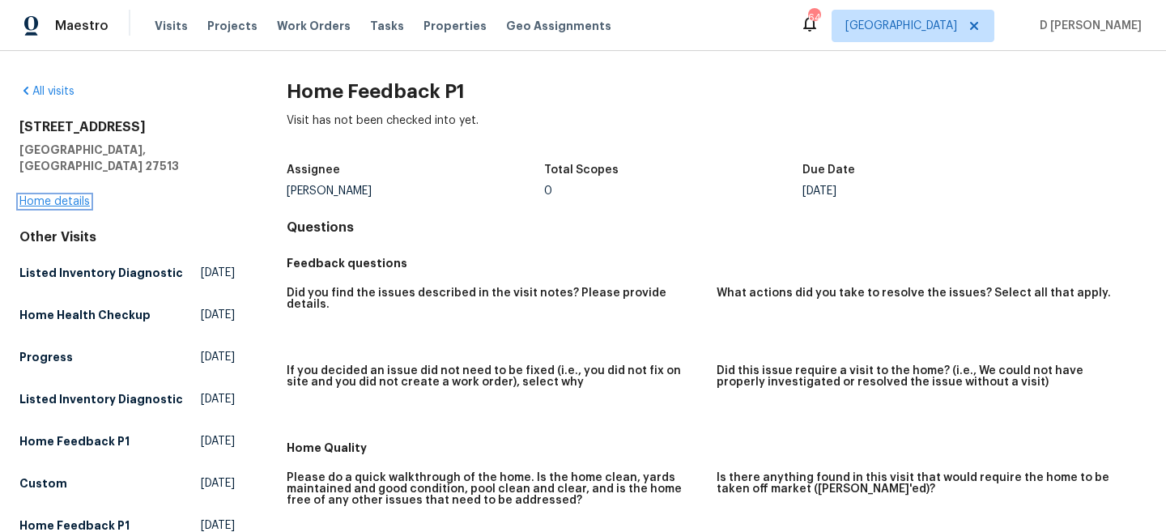
click at [29, 196] on link "Home details" at bounding box center [54, 201] width 70 height 11
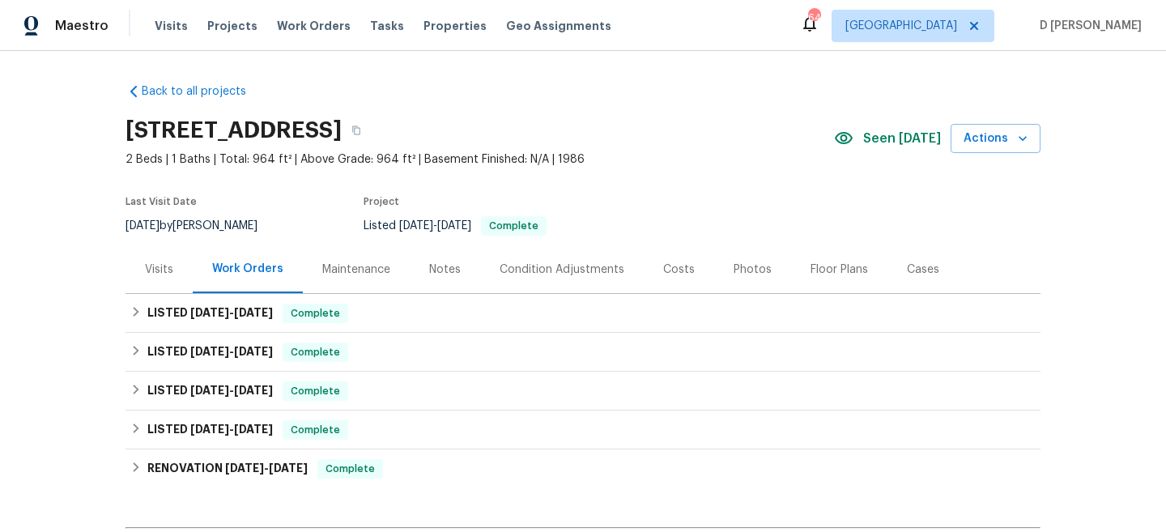
click at [160, 267] on div "Visits" at bounding box center [159, 270] width 28 height 16
